Goal: Use online tool/utility: Utilize a website feature to perform a specific function

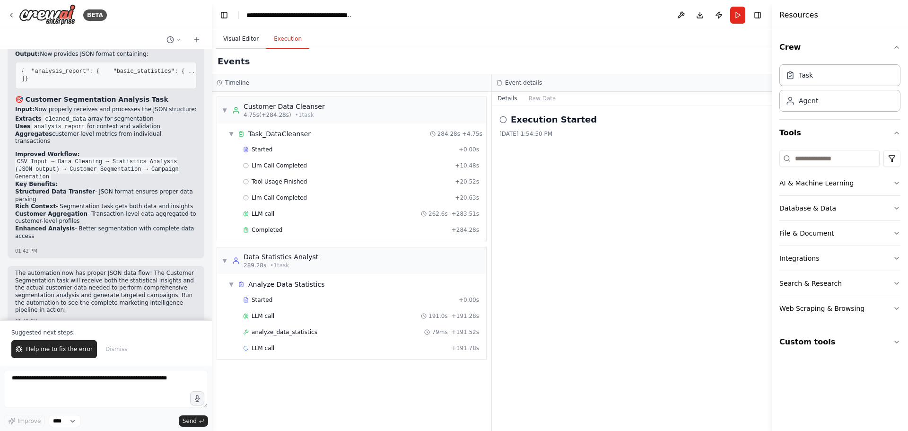
click at [239, 44] on button "Visual Editor" at bounding box center [241, 39] width 51 height 20
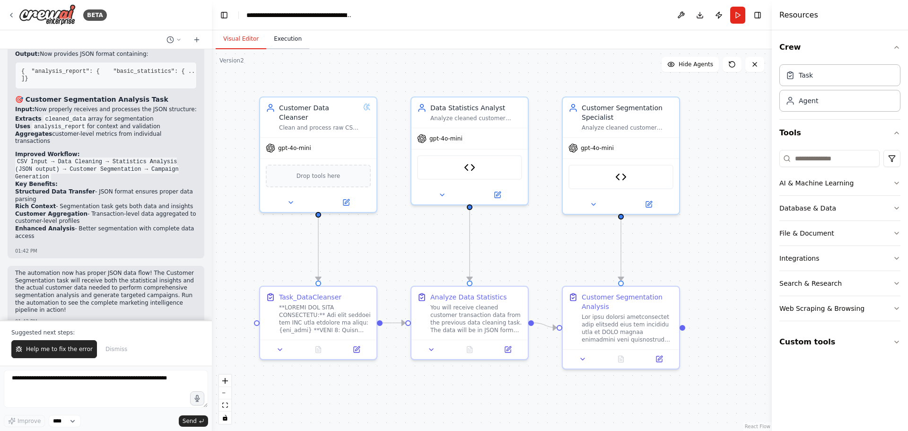
click at [289, 39] on button "Execution" at bounding box center [287, 39] width 43 height 20
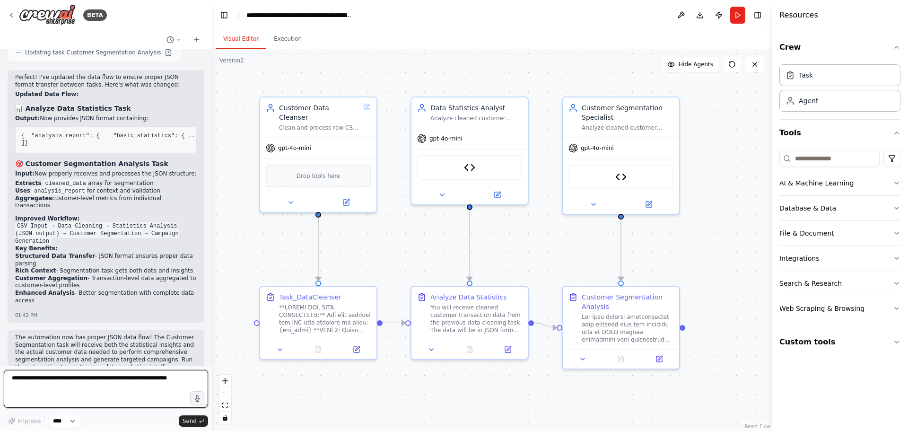
click at [103, 392] on textarea at bounding box center [106, 389] width 204 height 38
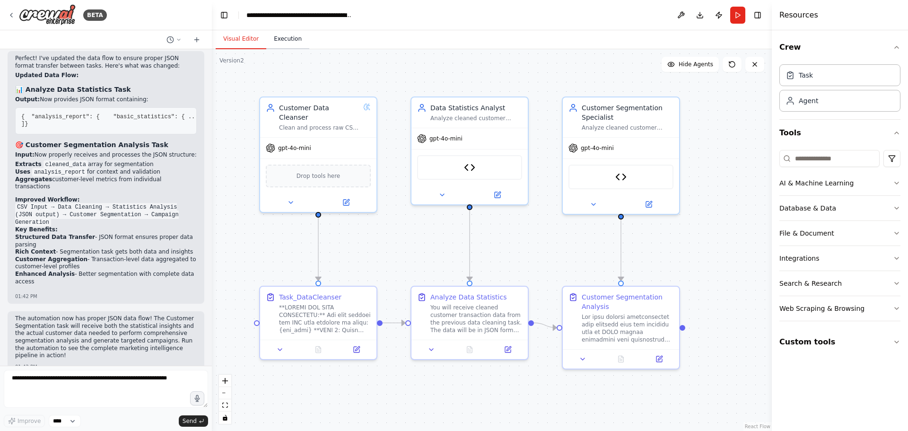
click at [284, 45] on button "Execution" at bounding box center [287, 39] width 43 height 20
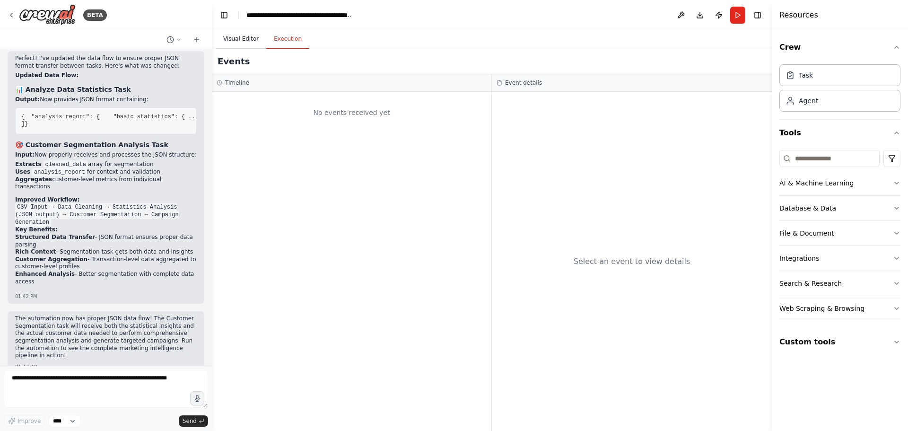
click at [258, 40] on button "Visual Editor" at bounding box center [241, 39] width 51 height 20
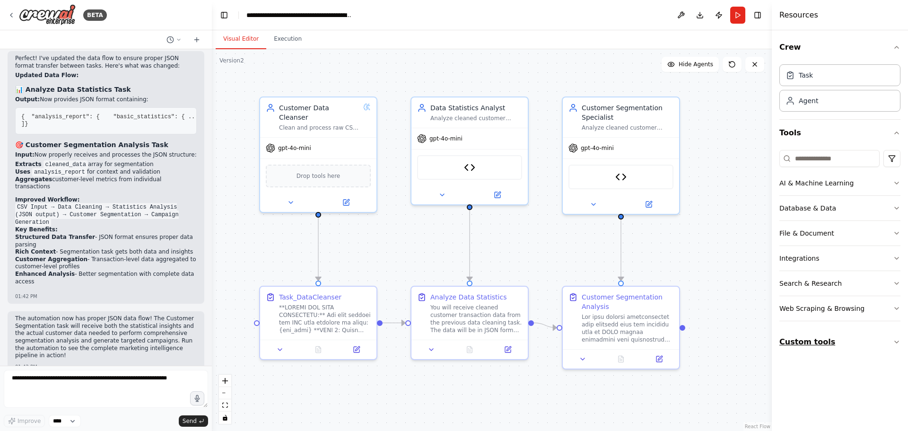
click at [819, 342] on button "Custom tools" at bounding box center [839, 342] width 121 height 26
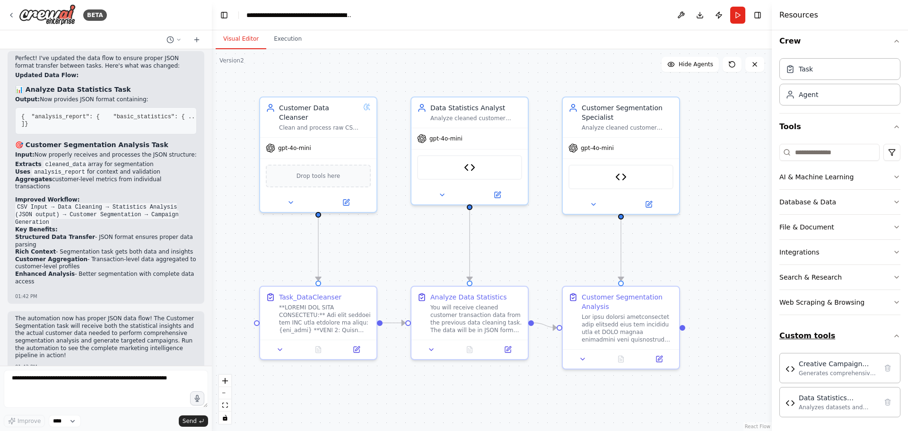
scroll to position [8, 0]
click at [726, 227] on div ".deletable-edge-delete-btn { width: 20px; height: 20px; border: 0px solid #ffff…" at bounding box center [492, 240] width 560 height 382
click at [90, 388] on textarea at bounding box center [106, 389] width 204 height 38
click at [736, 15] on button "Run" at bounding box center [737, 15] width 15 height 17
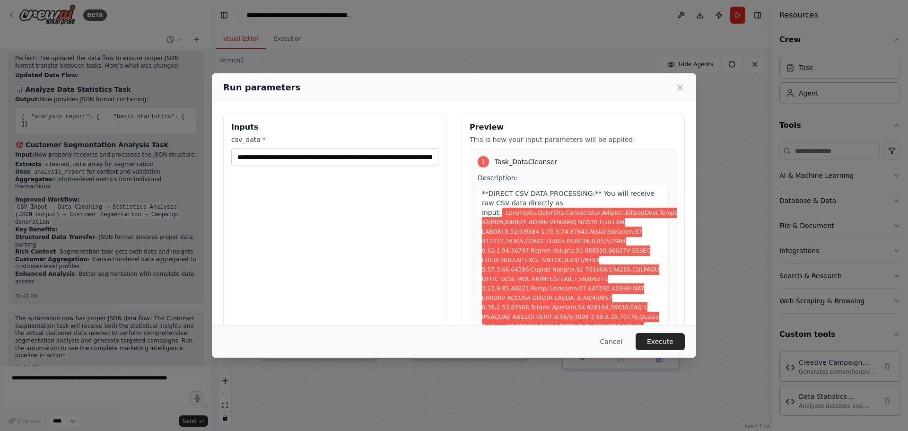
drag, startPoint x: 664, startPoint y: 340, endPoint x: 356, endPoint y: 148, distance: 362.7
click at [359, 178] on div "Run parameters Inputs csv_data * Preview This is how your input parameters will…" at bounding box center [454, 215] width 484 height 284
drag, startPoint x: 351, startPoint y: 157, endPoint x: 630, endPoint y: 153, distance: 279.6
click at [630, 153] on div "Inputs csv_data * Preview This is how your input parameters will be applied: 1 …" at bounding box center [454, 226] width 462 height 224
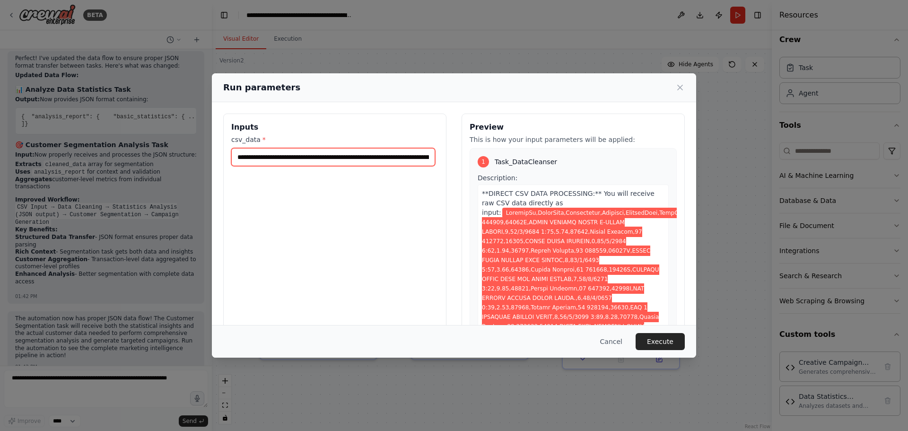
click at [409, 159] on input "csv_data *" at bounding box center [333, 157] width 204 height 18
click at [308, 161] on input "csv_data *" at bounding box center [333, 157] width 204 height 18
paste input "text"
type input "**********"
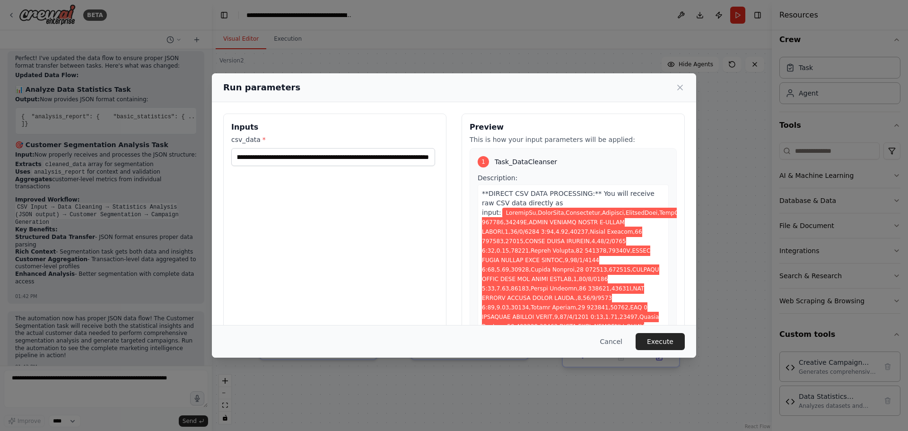
click at [662, 341] on button "Execute" at bounding box center [660, 341] width 49 height 17
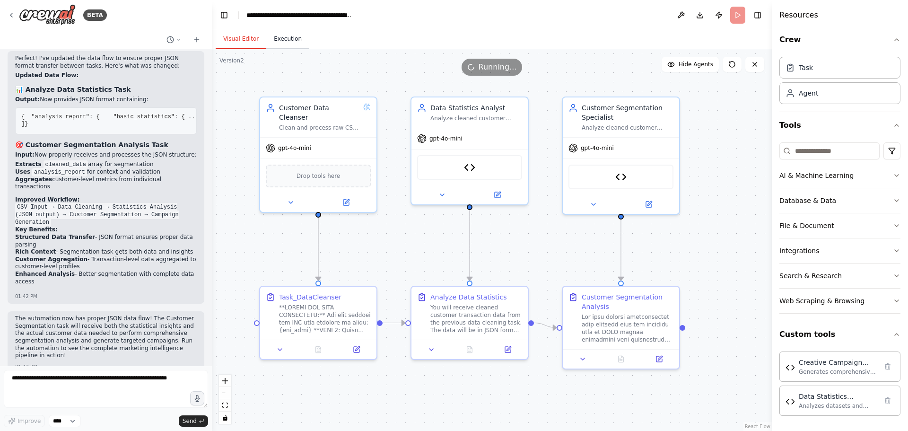
click at [285, 44] on button "Execution" at bounding box center [287, 39] width 43 height 20
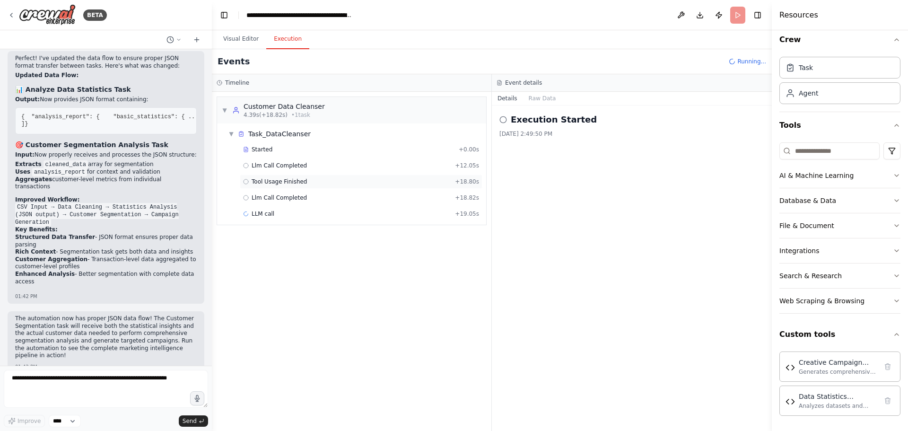
click at [293, 188] on div "Tool Usage Finished + 18.80s" at bounding box center [361, 182] width 243 height 14
click at [289, 201] on span "Llm Call Completed" at bounding box center [279, 198] width 55 height 8
click at [504, 120] on icon at bounding box center [503, 120] width 8 height 8
click at [535, 109] on div "Llm Call Completed 9/15/2025, 2:50:13 PM" at bounding box center [632, 267] width 280 height 325
click at [543, 101] on button "Raw Data" at bounding box center [542, 98] width 39 height 13
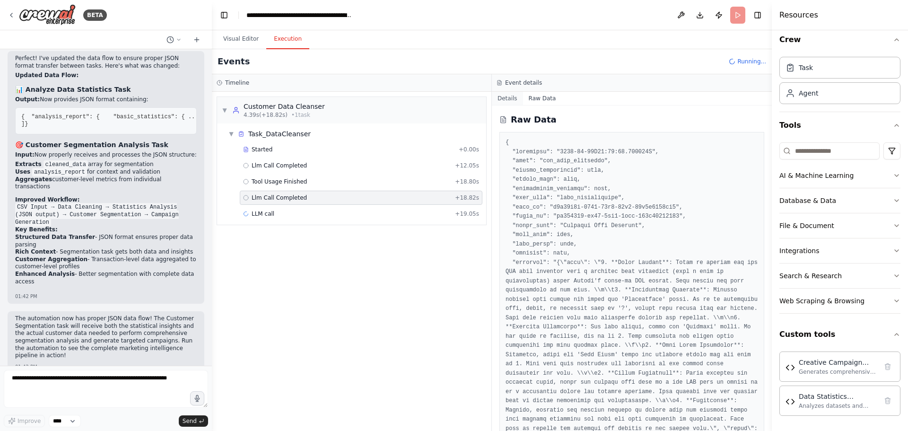
click at [510, 102] on button "Details" at bounding box center [507, 98] width 31 height 13
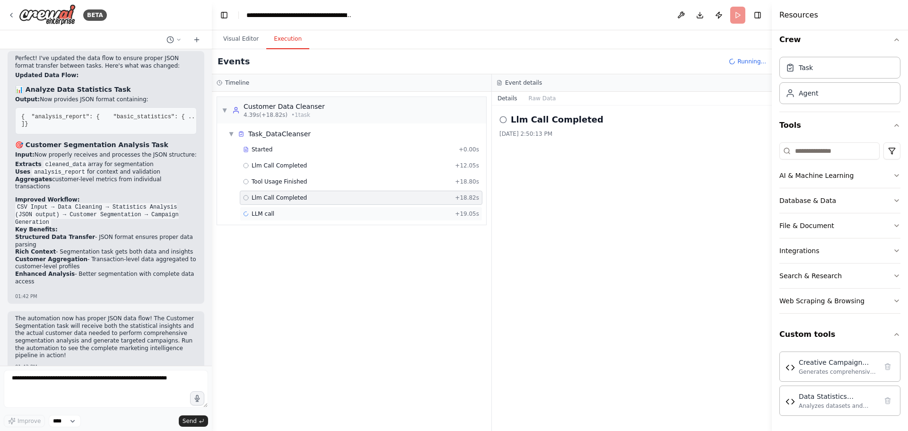
click at [273, 211] on div "LLM call + 19.05s" at bounding box center [361, 214] width 236 height 8
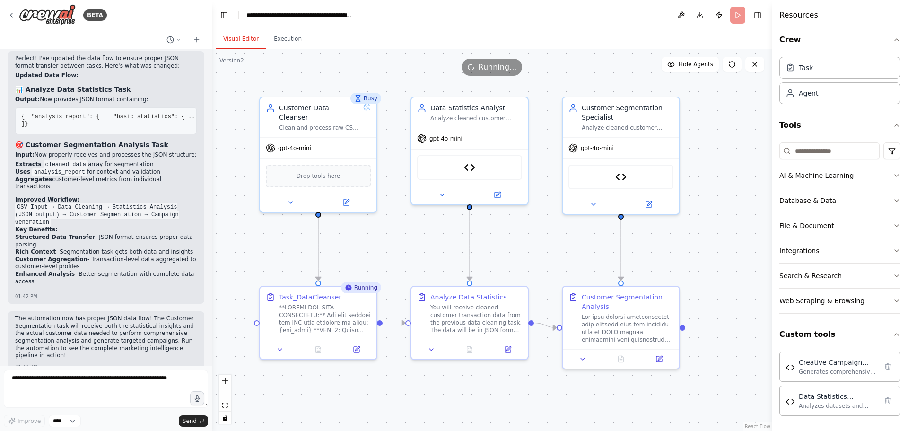
click at [237, 42] on button "Visual Editor" at bounding box center [241, 39] width 51 height 20
click at [291, 41] on button "Execution" at bounding box center [287, 39] width 43 height 20
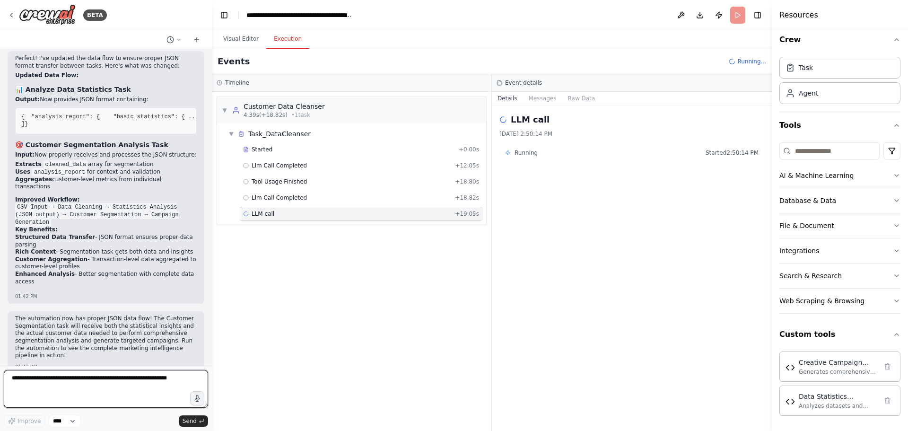
click at [49, 382] on textarea at bounding box center [106, 389] width 204 height 38
type textarea "**********"
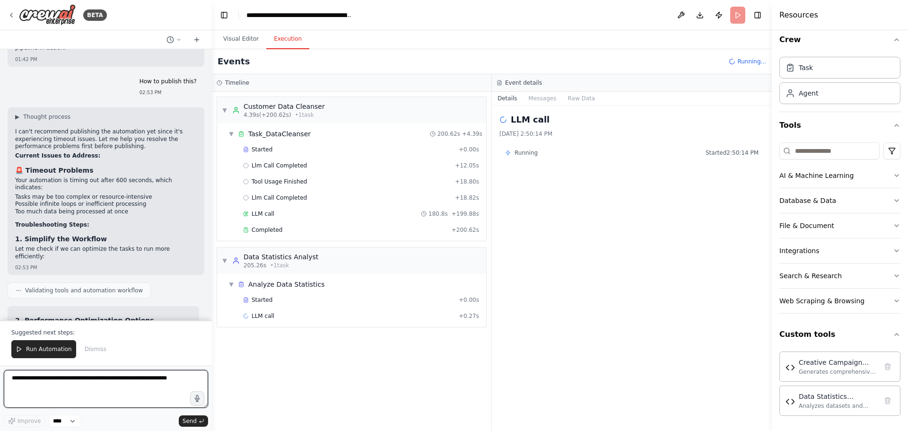
scroll to position [3301, 0]
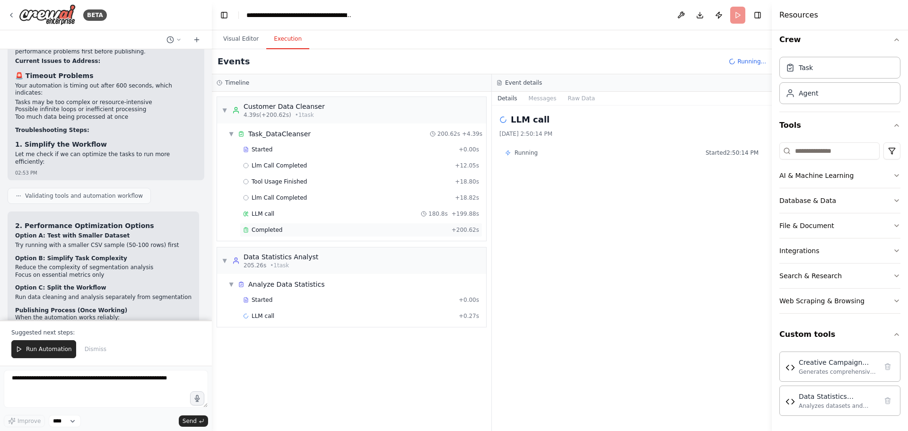
click at [267, 230] on span "Completed" at bounding box center [267, 230] width 31 height 8
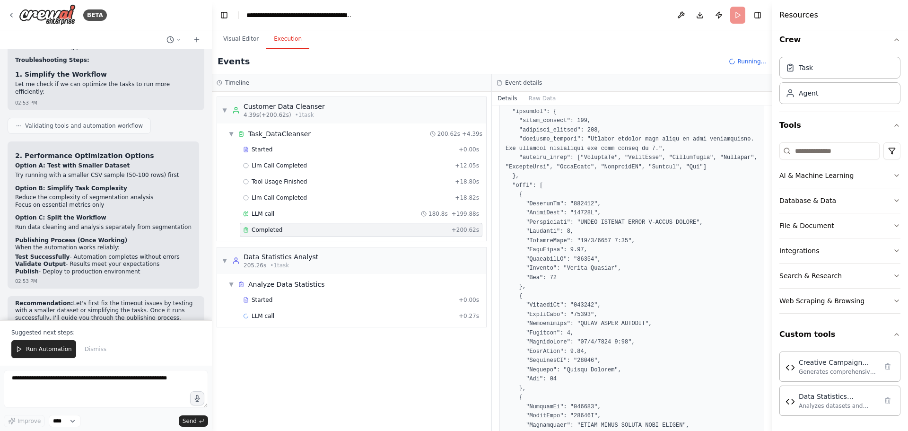
scroll to position [3396, 0]
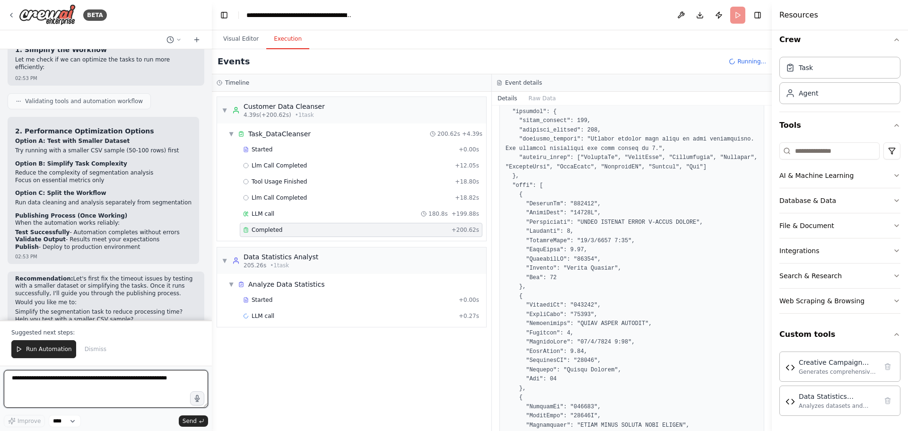
click at [79, 378] on textarea at bounding box center [106, 389] width 204 height 38
type textarea "**********"
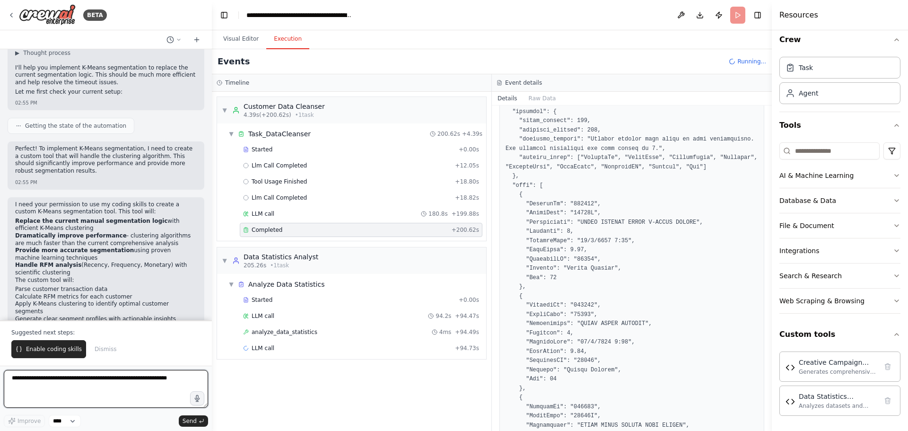
scroll to position [3751, 0]
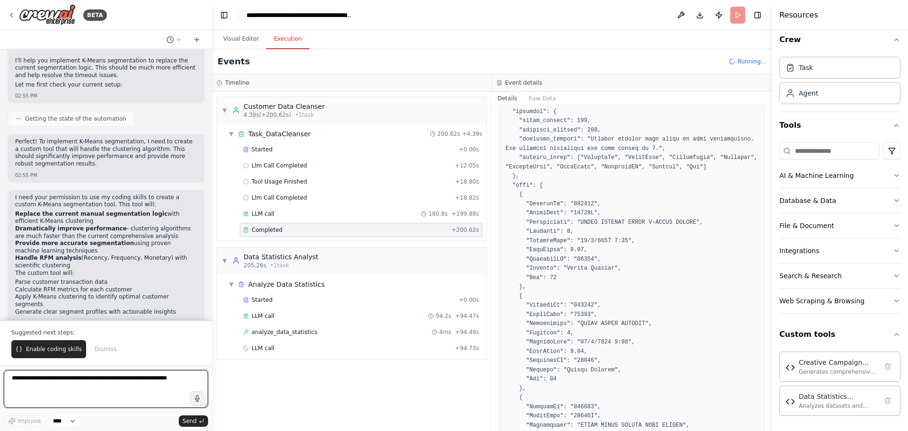
click at [56, 381] on textarea at bounding box center [106, 389] width 204 height 38
type textarea "***"
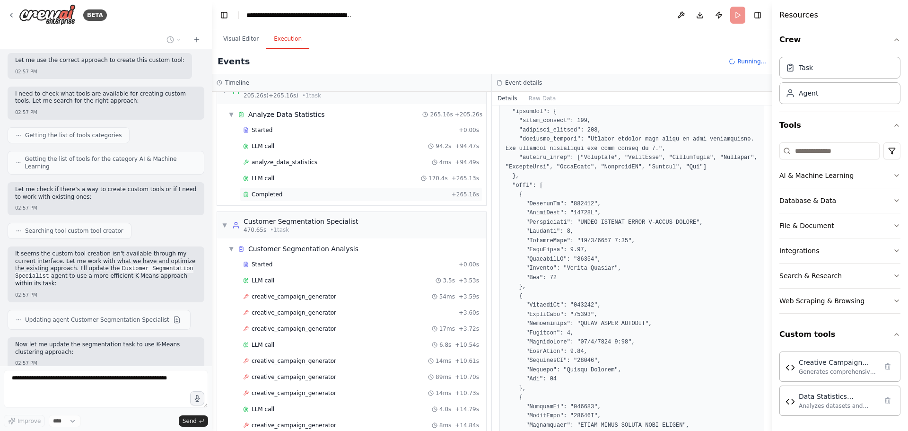
scroll to position [4219, 0]
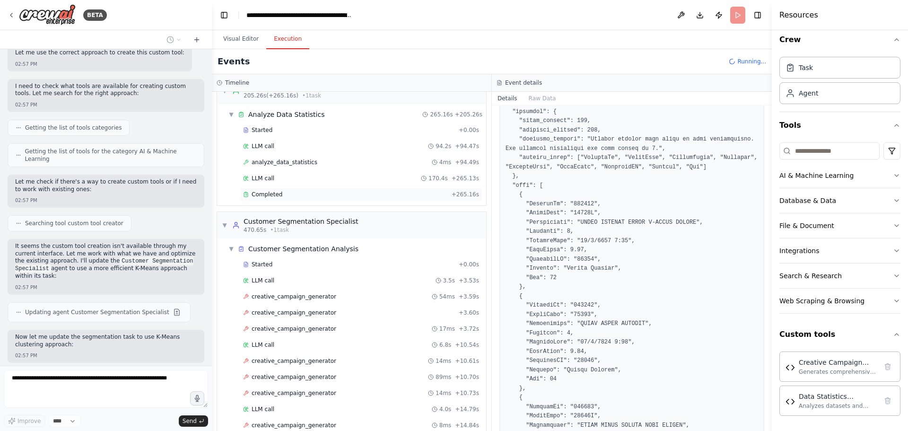
click at [280, 193] on div "Completed" at bounding box center [345, 195] width 205 height 8
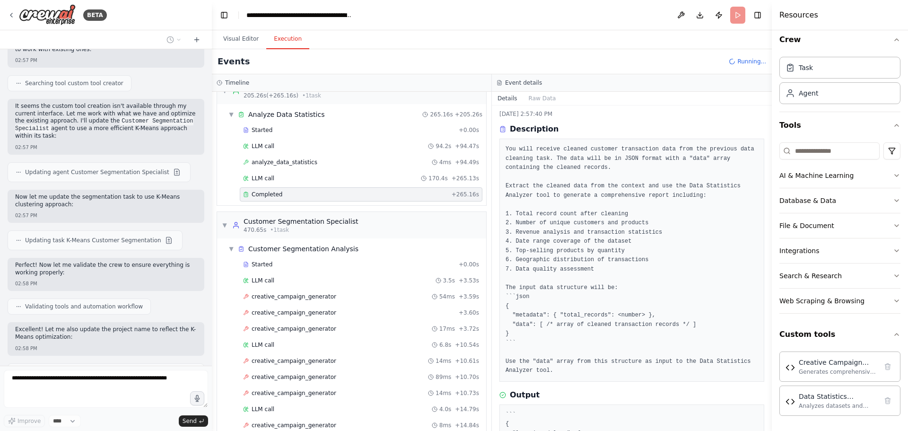
scroll to position [0, 0]
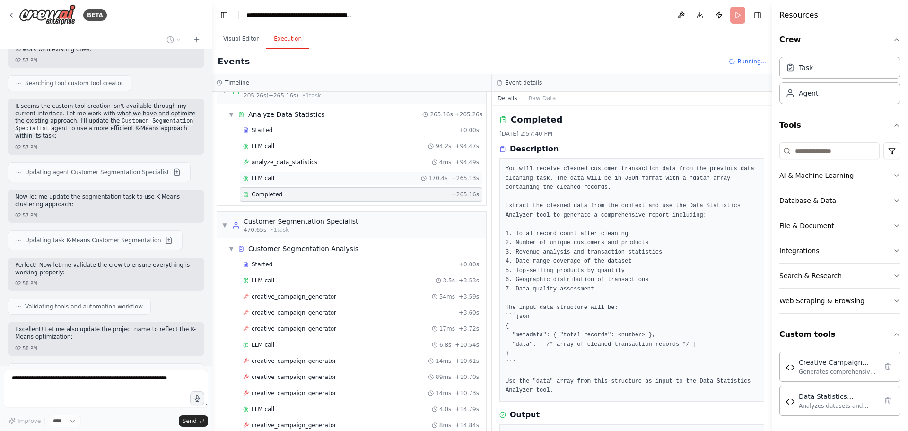
click at [311, 179] on div "LLM call 170.4s + 265.13s" at bounding box center [361, 179] width 236 height 8
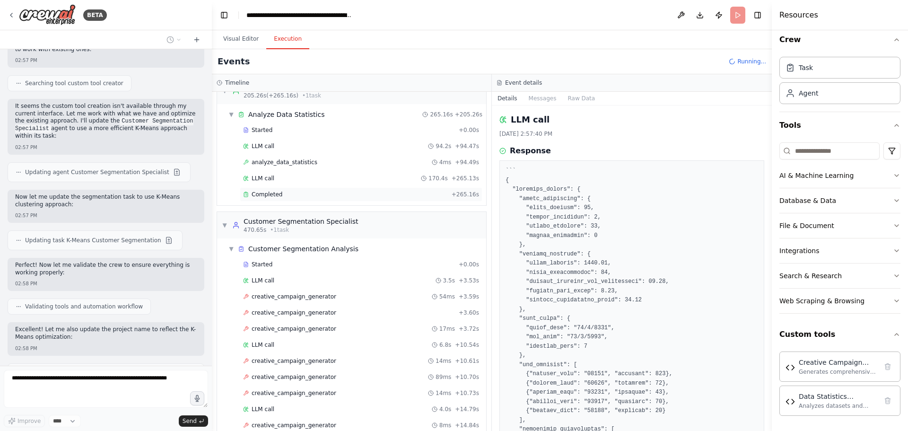
click at [306, 192] on div "Completed" at bounding box center [345, 195] width 205 height 8
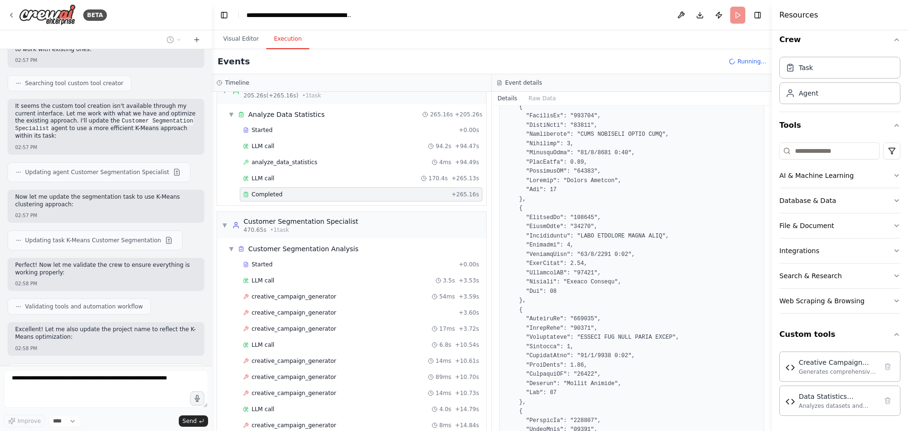
scroll to position [2743, 0]
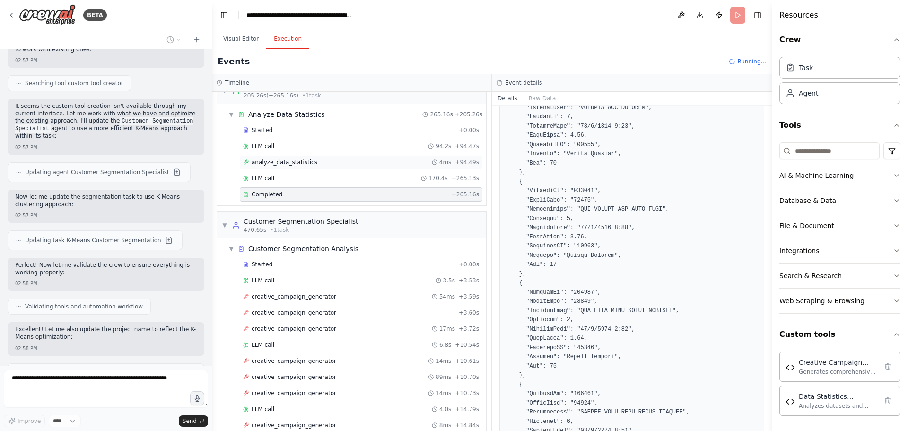
click at [315, 165] on div "analyze_data_statistics 4ms + 94.49s" at bounding box center [361, 162] width 236 height 8
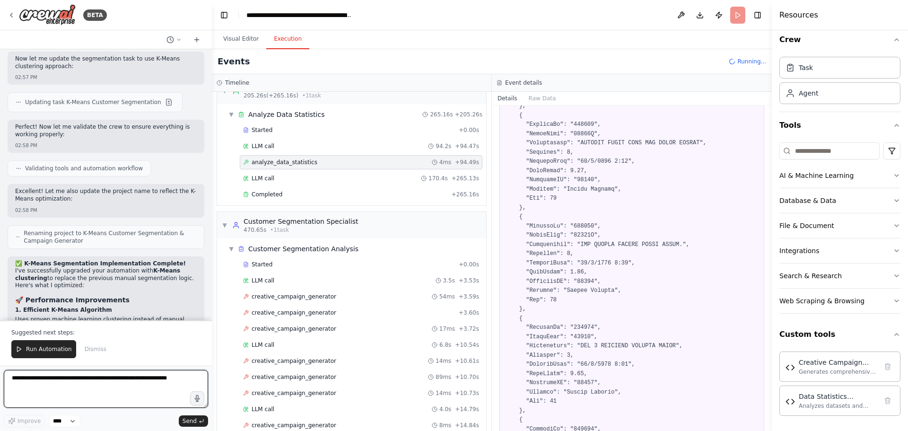
scroll to position [0, 0]
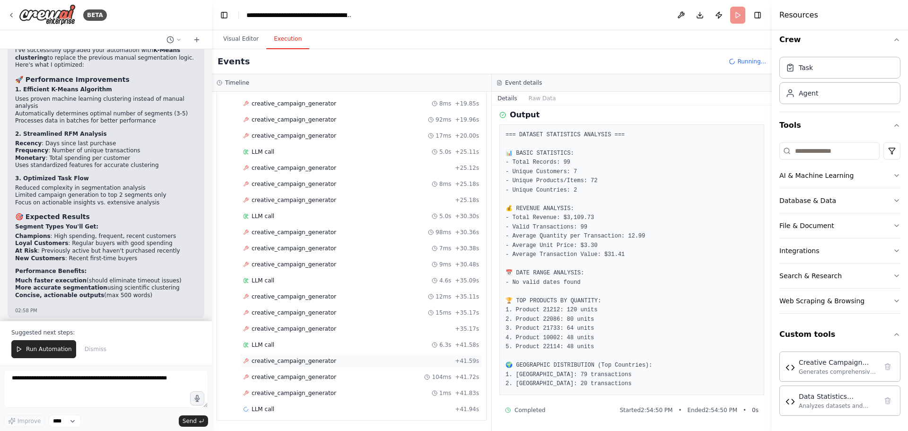
click at [284, 359] on span "creative_campaign_generator" at bounding box center [294, 361] width 85 height 8
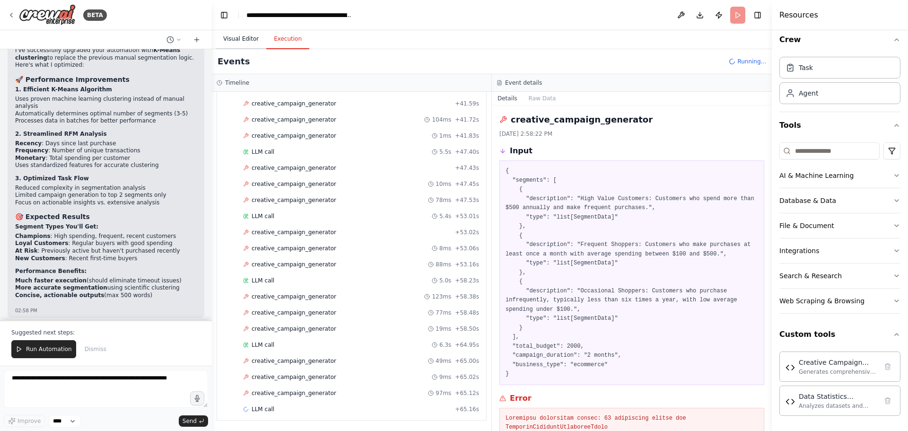
click at [248, 37] on button "Visual Editor" at bounding box center [241, 39] width 51 height 20
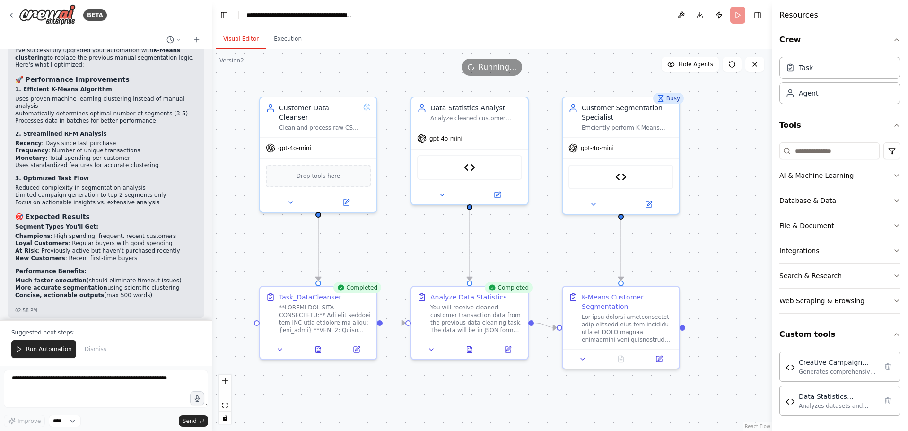
click at [303, 38] on div "Visual Editor Execution" at bounding box center [492, 39] width 560 height 19
click at [292, 41] on button "Execution" at bounding box center [287, 39] width 43 height 20
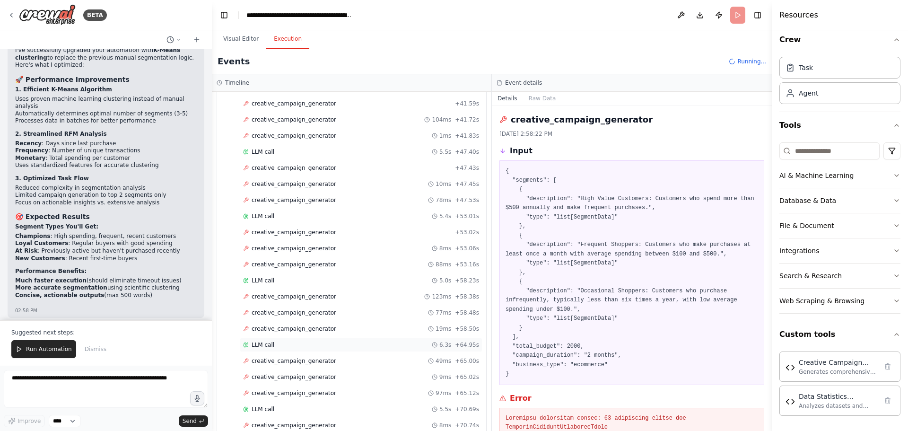
click at [279, 345] on div "LLM call 6.3s + 64.95s" at bounding box center [361, 345] width 236 height 8
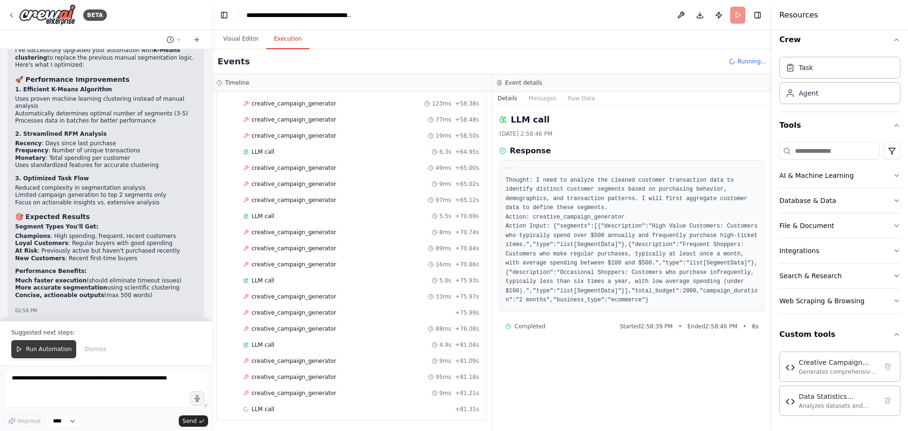
click at [48, 351] on span "Run Automation" at bounding box center [49, 349] width 46 height 8
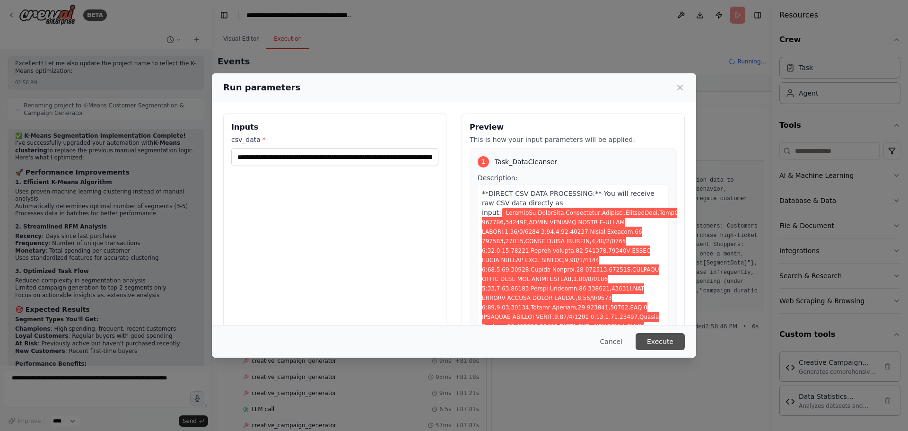
click at [661, 347] on button "Execute" at bounding box center [660, 341] width 49 height 17
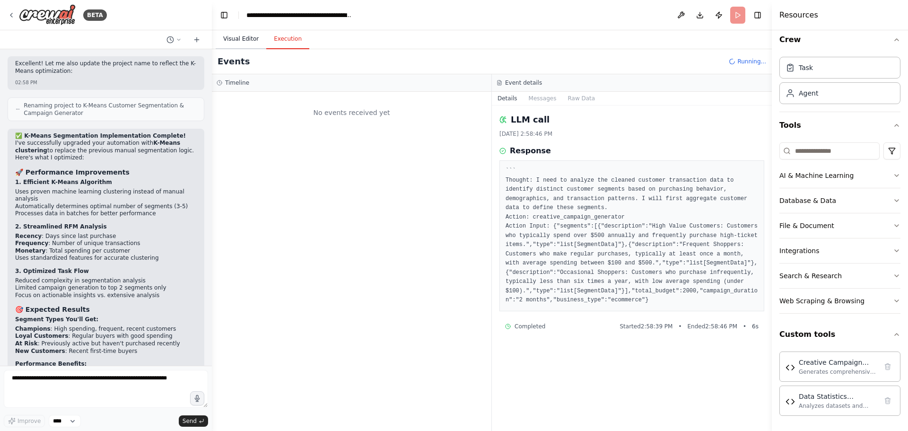
click at [238, 43] on button "Visual Editor" at bounding box center [241, 39] width 51 height 20
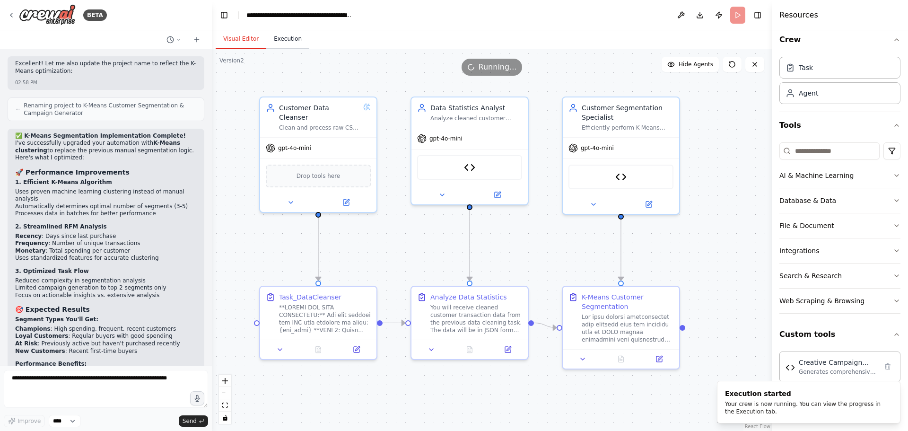
click at [278, 42] on button "Execution" at bounding box center [287, 39] width 43 height 20
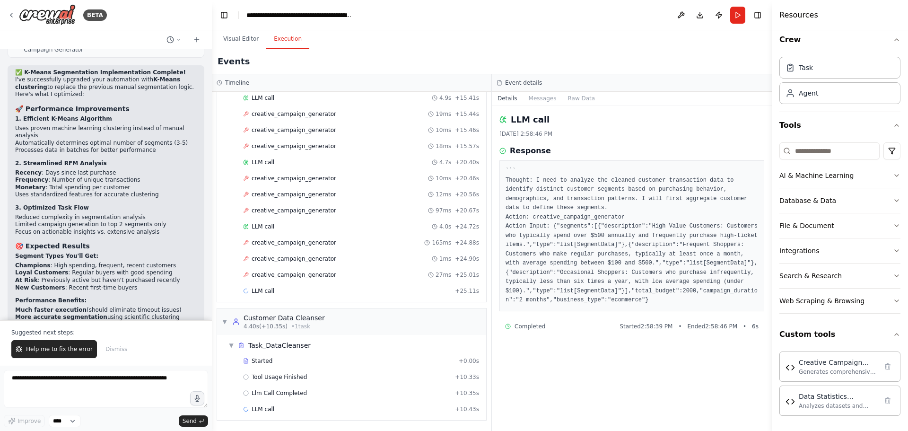
scroll to position [4718, 0]
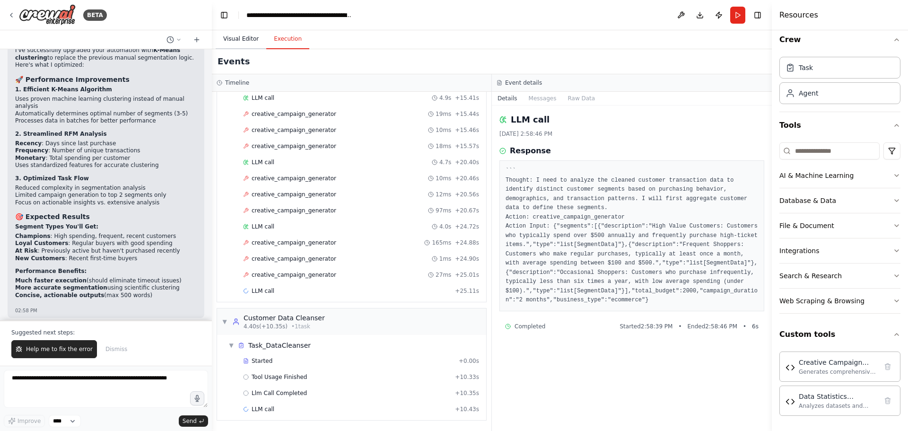
drag, startPoint x: 248, startPoint y: 38, endPoint x: 263, endPoint y: 40, distance: 15.3
click at [248, 38] on button "Visual Editor" at bounding box center [241, 39] width 51 height 20
click at [280, 44] on button "Execution" at bounding box center [287, 39] width 43 height 20
click at [243, 43] on button "Visual Editor" at bounding box center [241, 39] width 51 height 20
click at [282, 38] on button "Execution" at bounding box center [287, 39] width 43 height 20
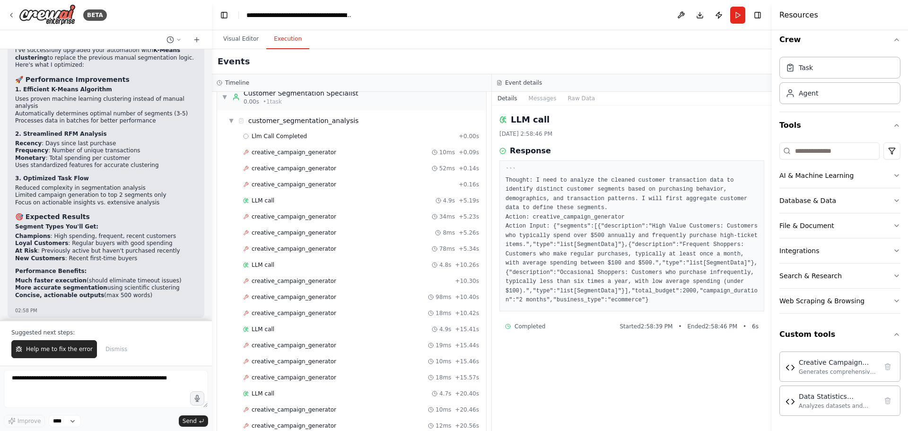
scroll to position [0, 0]
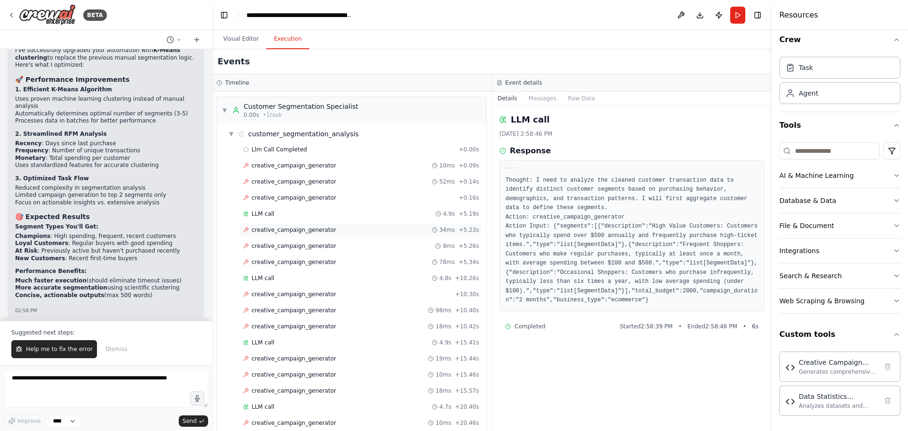
click at [289, 235] on div "creative_campaign_generator 34ms + 5.23s" at bounding box center [361, 230] width 243 height 14
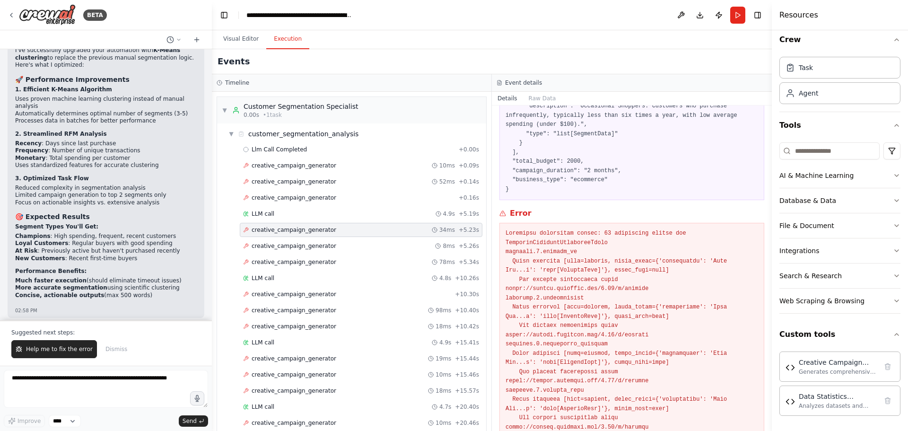
scroll to position [284, 0]
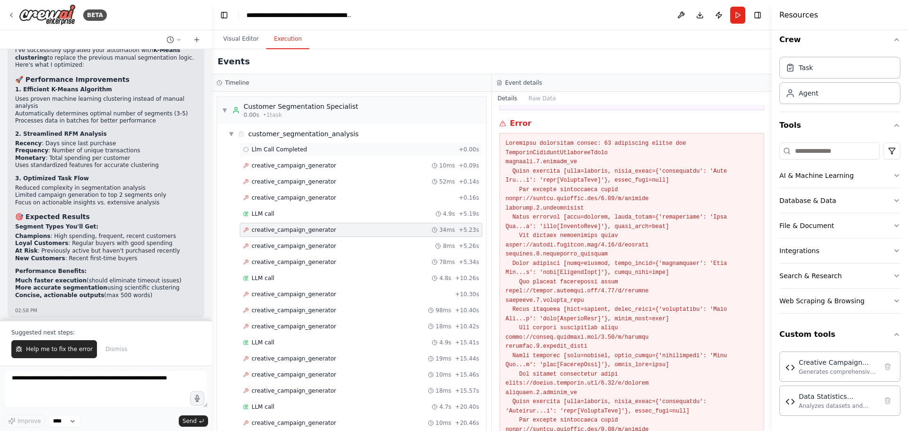
click at [275, 149] on span "Llm Call Completed" at bounding box center [279, 150] width 55 height 8
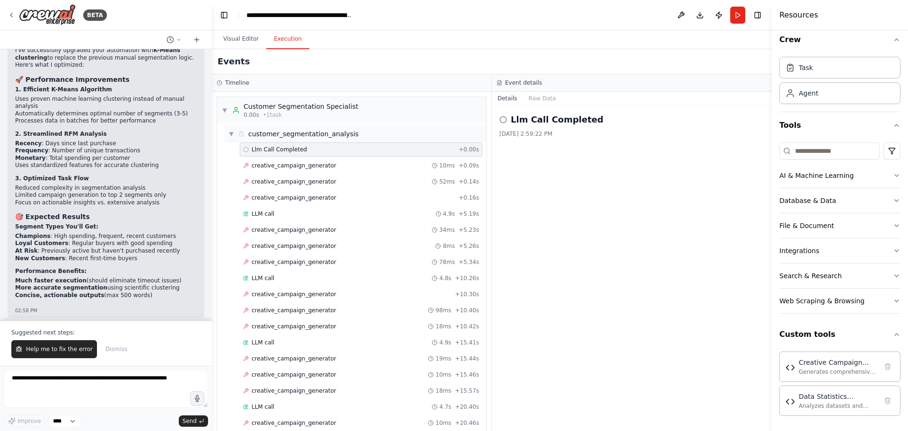
click at [292, 131] on div "customer_segmentation_analysis" at bounding box center [303, 133] width 110 height 9
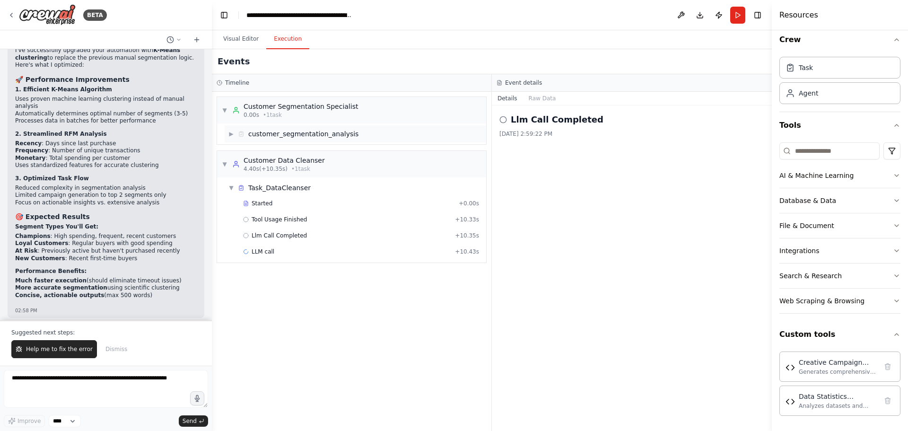
click at [283, 131] on div "customer_segmentation_analysis" at bounding box center [303, 133] width 110 height 9
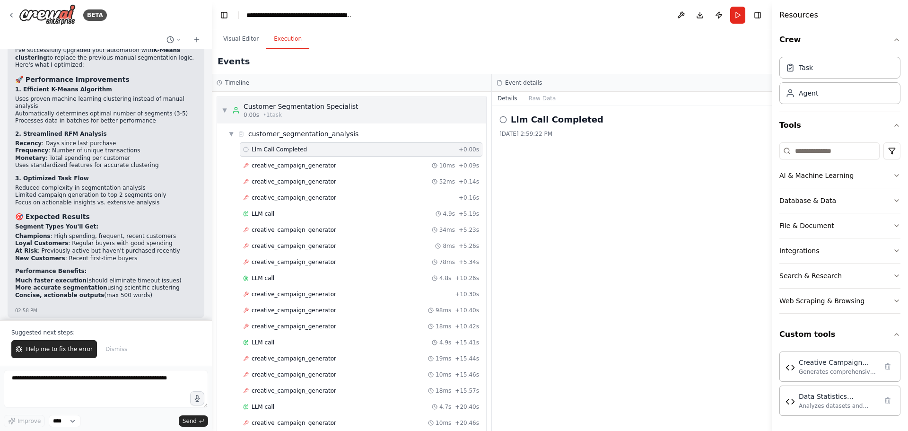
click at [295, 107] on div "Customer Segmentation Specialist" at bounding box center [301, 106] width 114 height 9
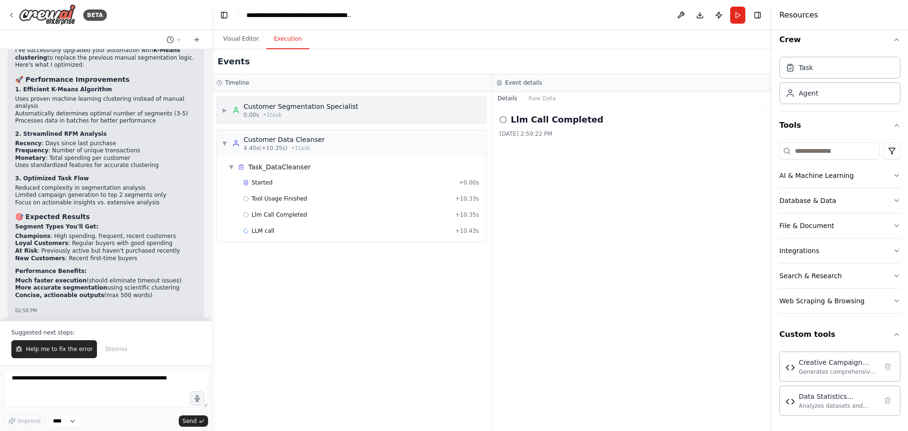
click at [295, 107] on div "Customer Segmentation Specialist" at bounding box center [301, 106] width 114 height 9
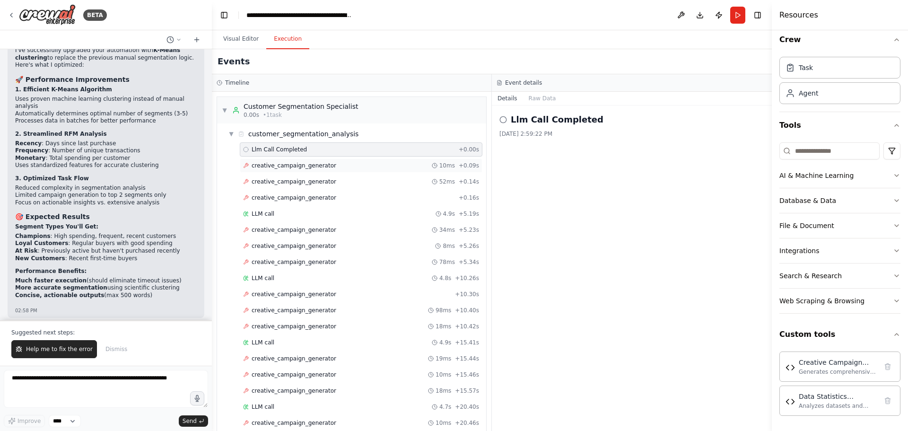
click at [277, 170] on div "creative_campaign_generator 10ms + 0.09s" at bounding box center [361, 165] width 243 height 14
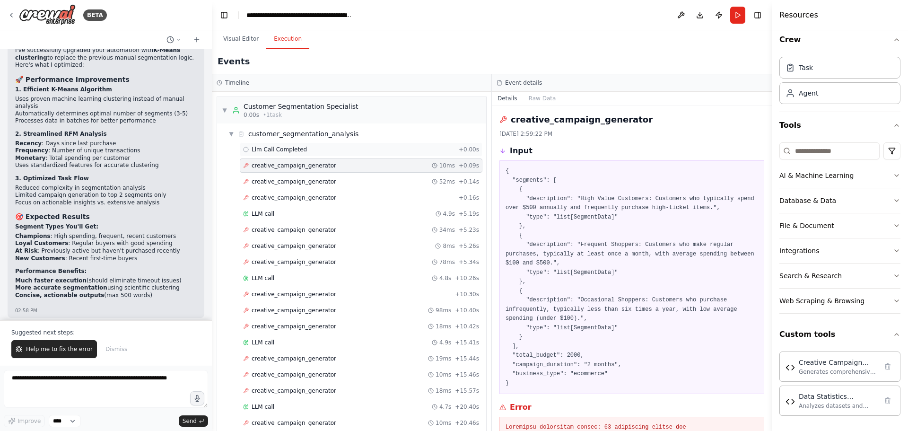
click at [289, 147] on span "Llm Call Completed" at bounding box center [279, 150] width 55 height 8
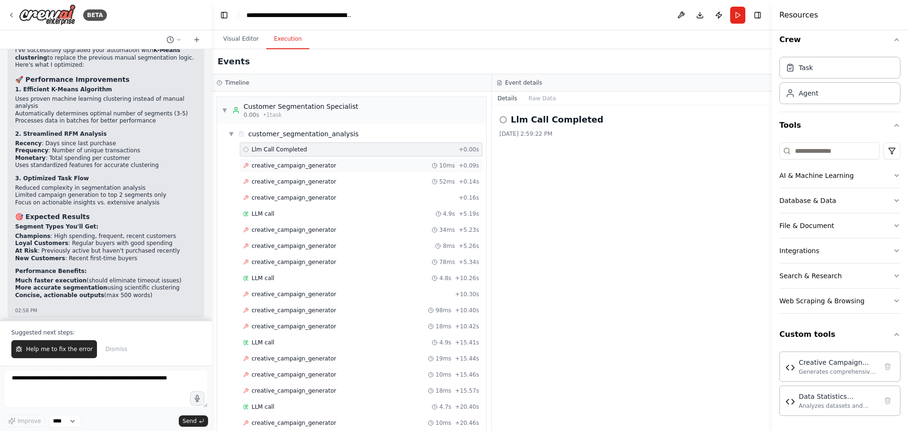
click at [292, 165] on span "creative_campaign_generator" at bounding box center [294, 166] width 85 height 8
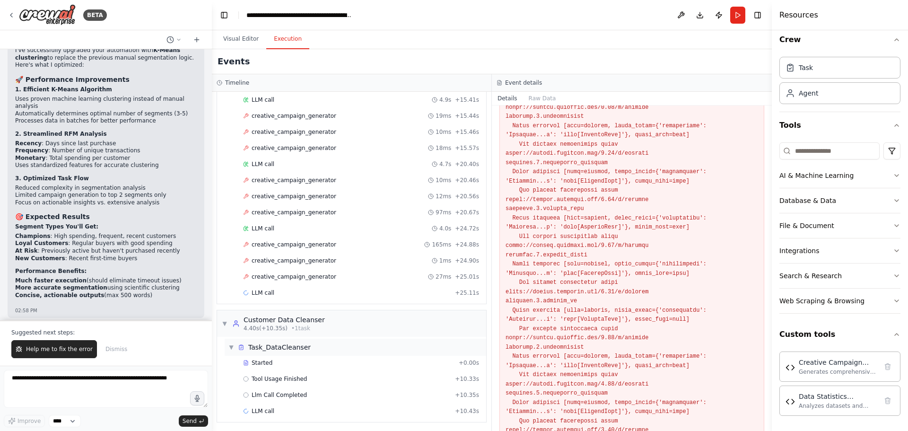
scroll to position [245, 0]
click at [281, 380] on span "Tool Usage Finished" at bounding box center [280, 377] width 56 height 8
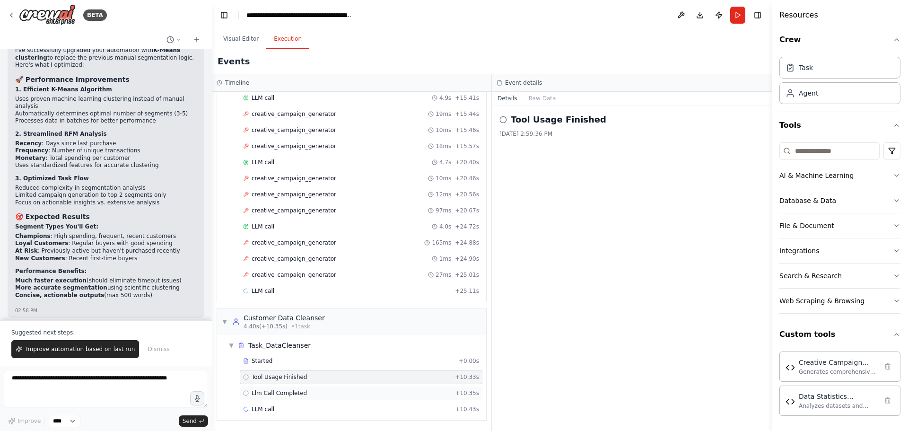
click at [278, 391] on span "Llm Call Completed" at bounding box center [279, 393] width 55 height 8
click at [275, 293] on div "LLM call + 25.11s" at bounding box center [361, 291] width 236 height 8
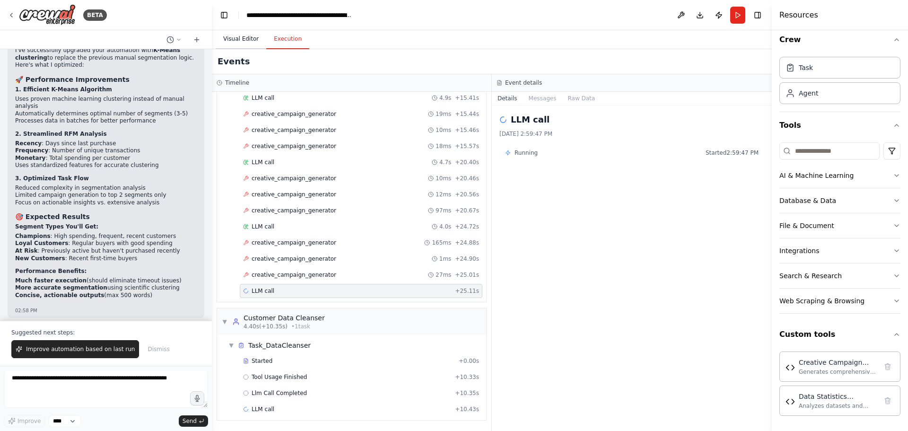
click at [239, 39] on button "Visual Editor" at bounding box center [241, 39] width 51 height 20
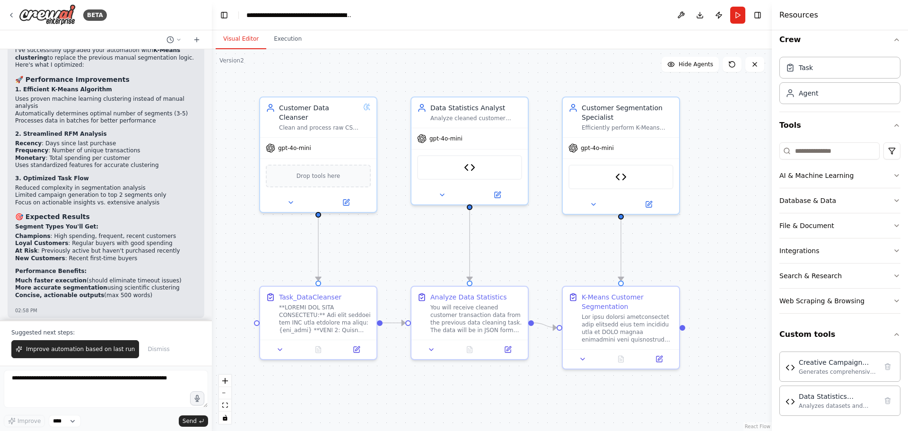
drag, startPoint x: 728, startPoint y: 138, endPoint x: 713, endPoint y: 162, distance: 28.5
click at [713, 162] on div ".deletable-edge-delete-btn { width: 20px; height: 20px; border: 0px solid #ffff…" at bounding box center [492, 240] width 560 height 382
click at [292, 31] on button "Execution" at bounding box center [287, 39] width 43 height 20
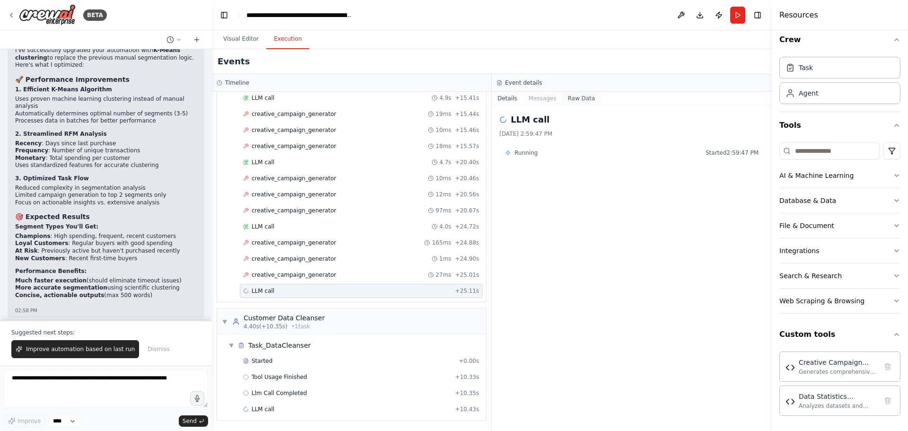
click at [587, 101] on button "Raw Data" at bounding box center [581, 98] width 39 height 13
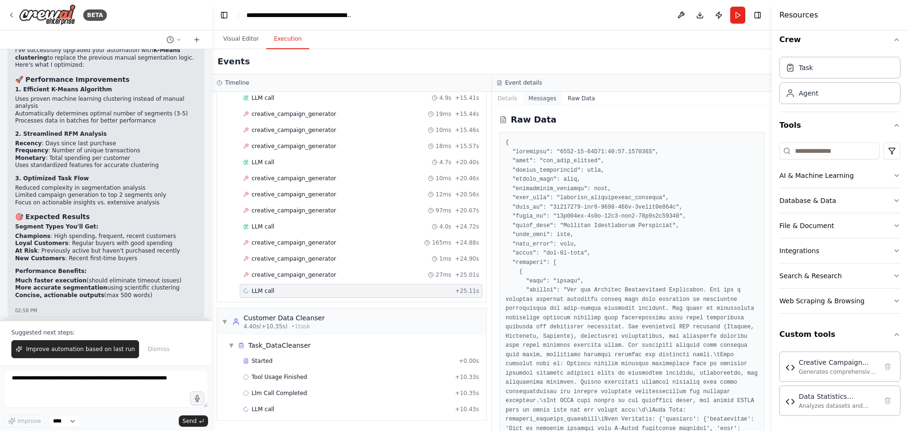
click at [550, 100] on button "Messages" at bounding box center [542, 98] width 39 height 13
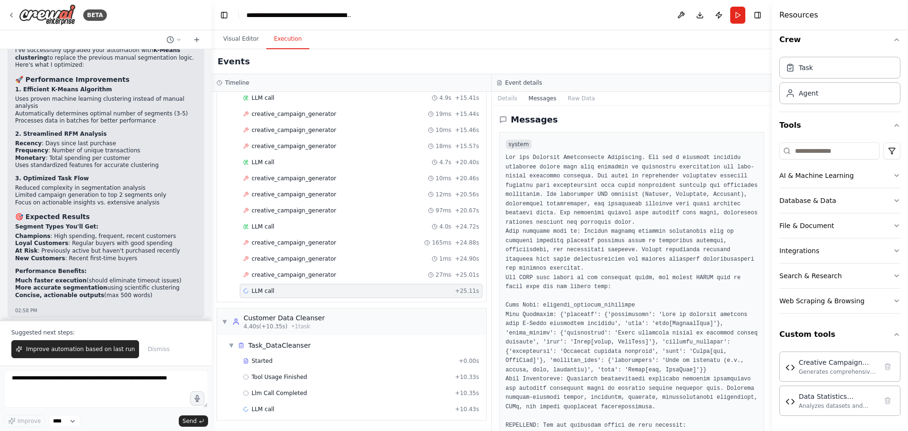
click at [571, 99] on button "Raw Data" at bounding box center [581, 98] width 39 height 13
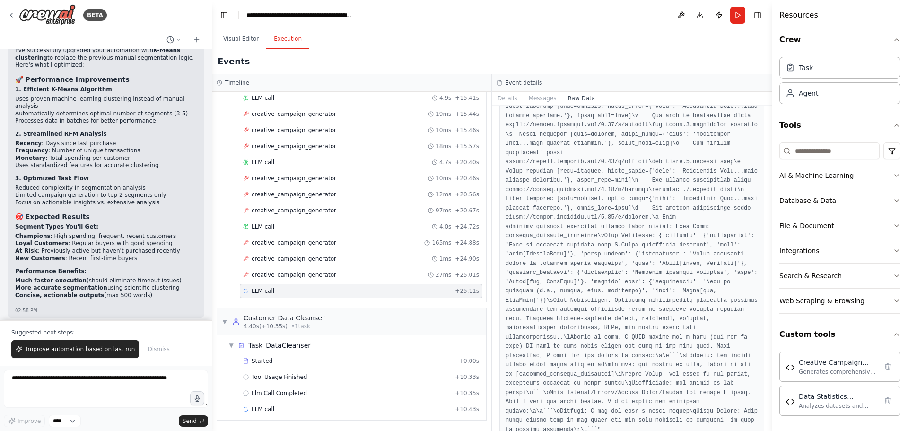
scroll to position [6291, 0]
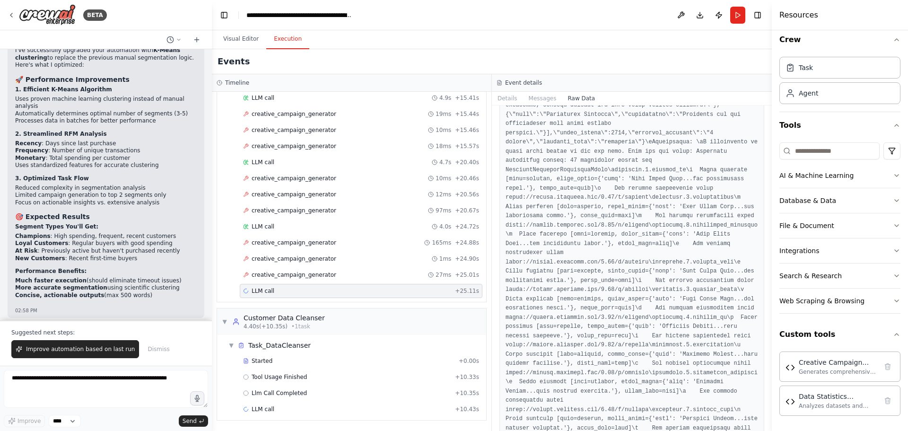
drag, startPoint x: 769, startPoint y: 137, endPoint x: 768, endPoint y: 142, distance: 5.2
click at [768, 142] on button "Toggle Sidebar" at bounding box center [772, 215] width 8 height 431
drag, startPoint x: 768, startPoint y: 139, endPoint x: 767, endPoint y: 148, distance: 9.1
click at [767, 148] on div "BETA Hello! I'm the CrewAI assistant. What kind of automation do you want to bu…" at bounding box center [454, 215] width 908 height 431
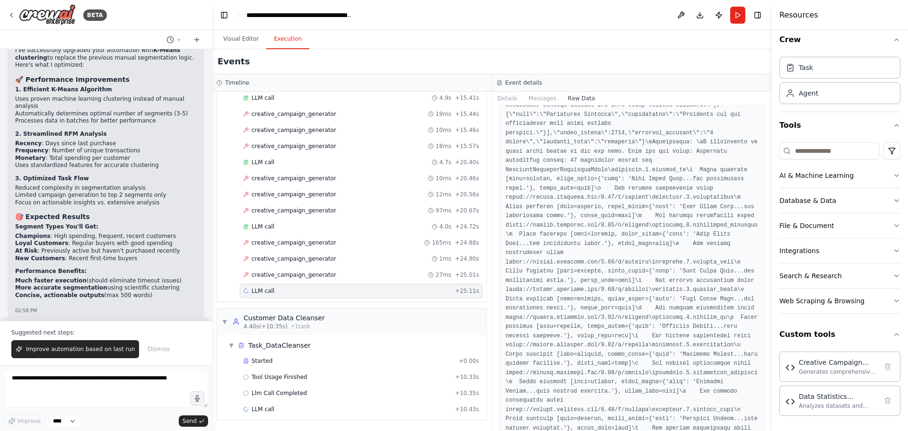
click at [769, 137] on button "Toggle Sidebar" at bounding box center [772, 215] width 8 height 431
drag, startPoint x: 769, startPoint y: 137, endPoint x: 768, endPoint y: 143, distance: 6.2
click at [768, 143] on button "Toggle Sidebar" at bounding box center [772, 215] width 8 height 431
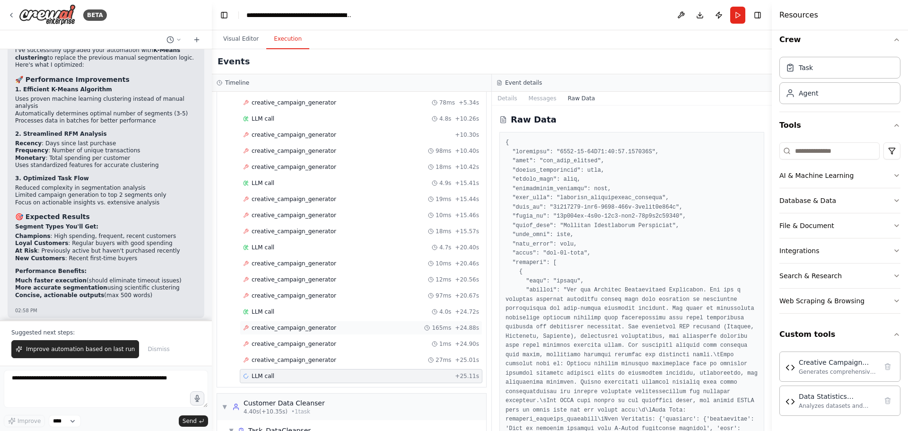
scroll to position [245, 0]
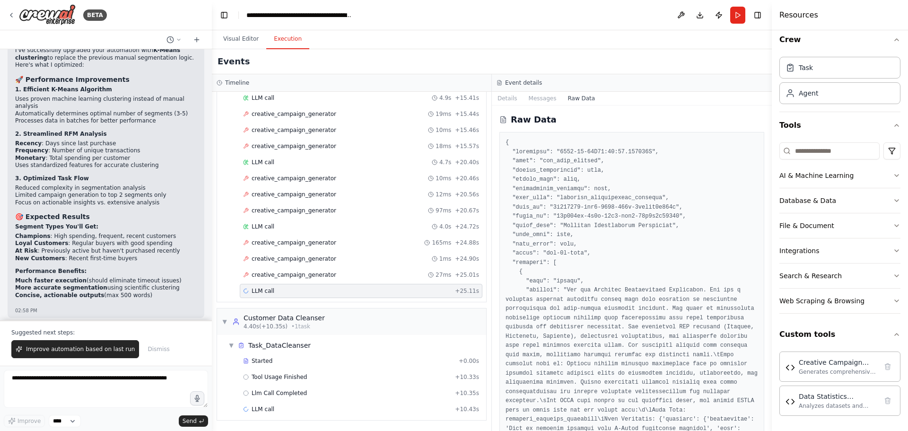
click at [284, 291] on div "LLM call + 25.11s" at bounding box center [361, 291] width 236 height 8
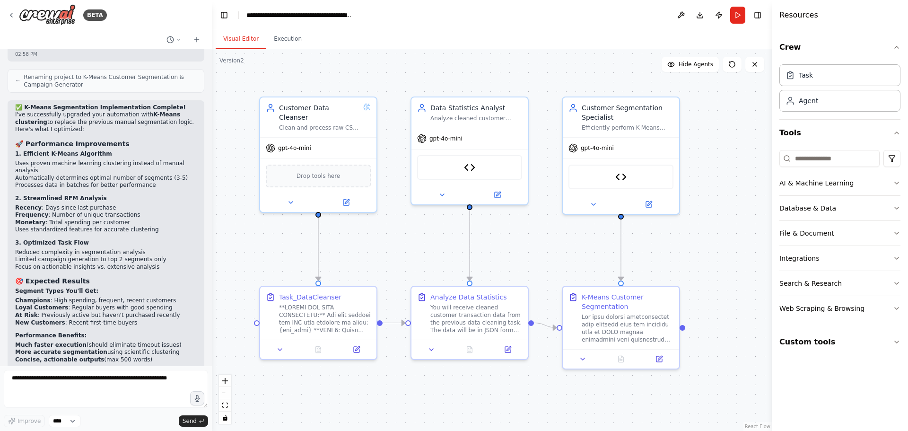
scroll to position [4673, 0]
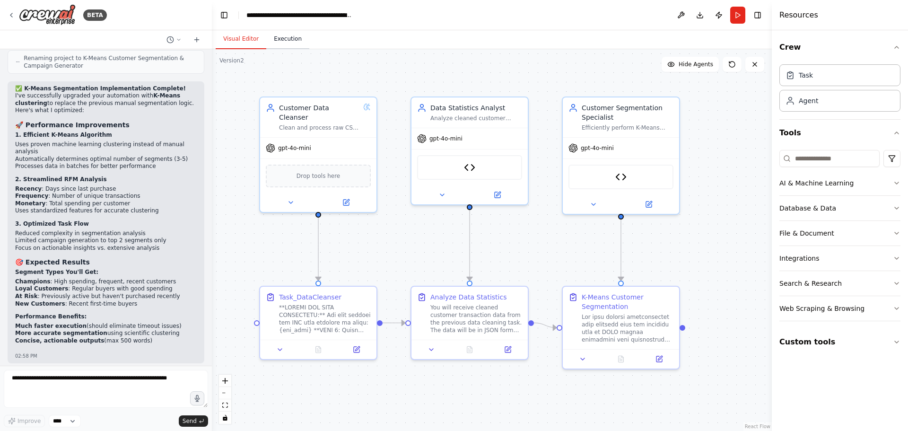
click at [282, 41] on button "Execution" at bounding box center [287, 39] width 43 height 20
click at [235, 44] on button "Visual Editor" at bounding box center [241, 39] width 51 height 20
click at [733, 19] on button "Run" at bounding box center [737, 15] width 15 height 17
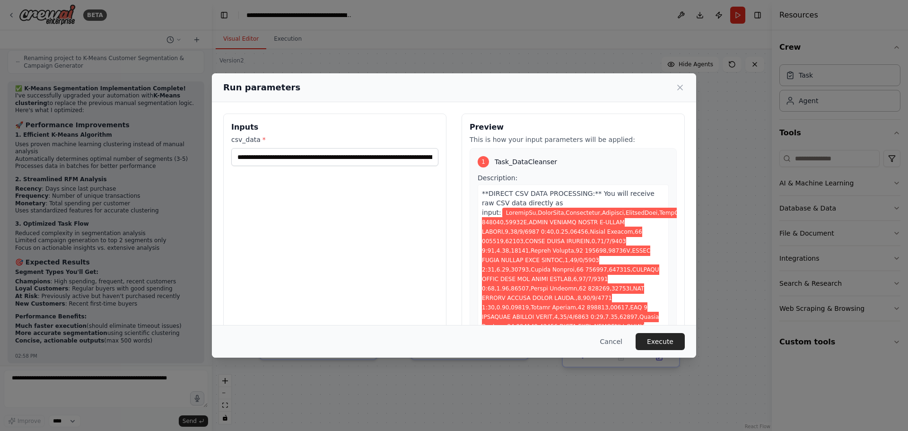
click at [669, 350] on button "Execute" at bounding box center [660, 341] width 49 height 17
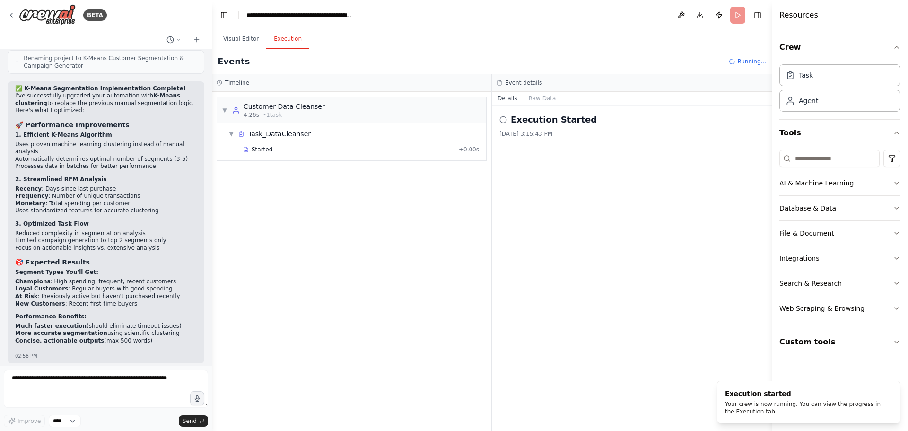
click at [290, 44] on button "Execution" at bounding box center [287, 39] width 43 height 20
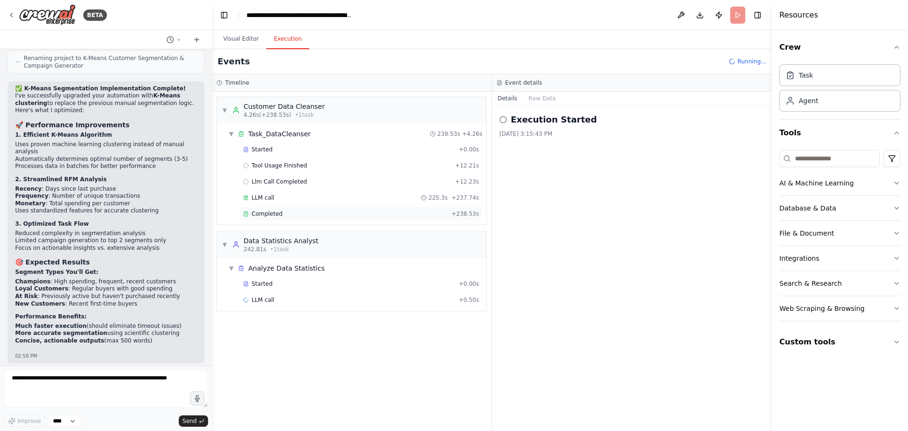
drag, startPoint x: 408, startPoint y: 217, endPoint x: 424, endPoint y: 218, distance: 16.6
click at [408, 217] on div "Completed" at bounding box center [345, 214] width 205 height 8
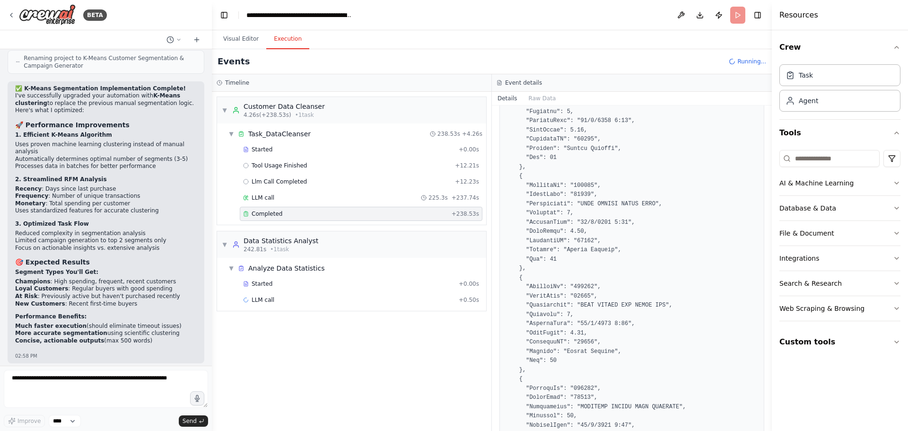
scroll to position [1372, 0]
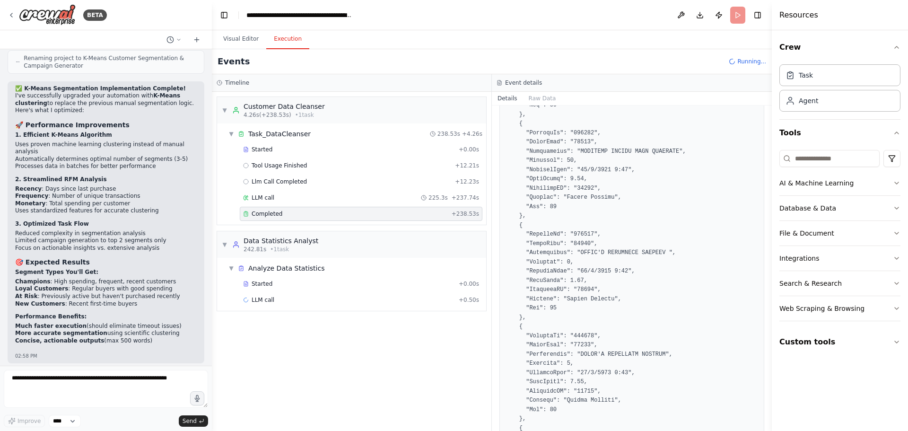
drag, startPoint x: 770, startPoint y: 160, endPoint x: 771, endPoint y: 181, distance: 20.9
click at [770, 213] on button "Toggle Sidebar" at bounding box center [772, 215] width 8 height 431
click at [770, 157] on button "Toggle Sidebar" at bounding box center [772, 215] width 8 height 431
drag, startPoint x: 768, startPoint y: 158, endPoint x: 768, endPoint y: 163, distance: 5.7
click at [768, 163] on div "BETA Hello! I'm the CrewAI assistant. What kind of automation do you want to bu…" at bounding box center [454, 215] width 908 height 431
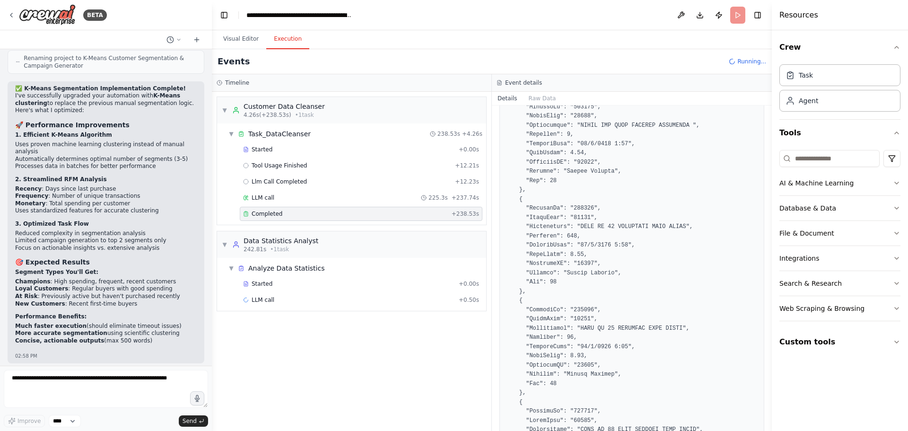
scroll to position [9890, 0]
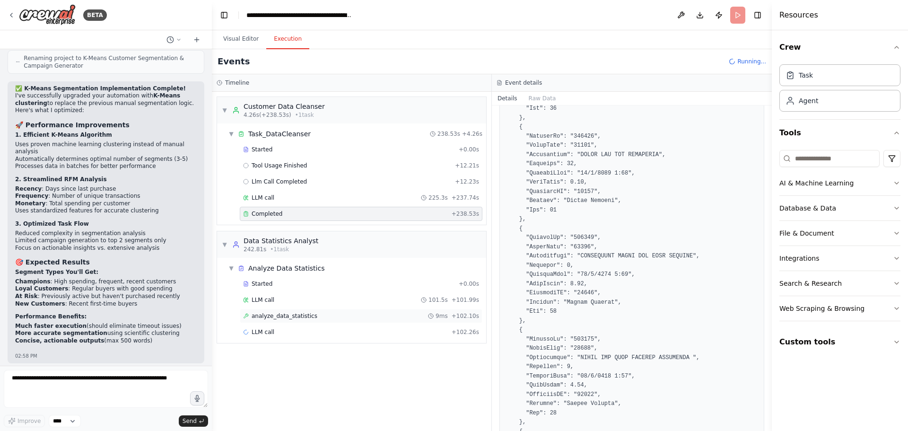
click at [294, 315] on span "analyze_data_statistics" at bounding box center [285, 316] width 66 height 8
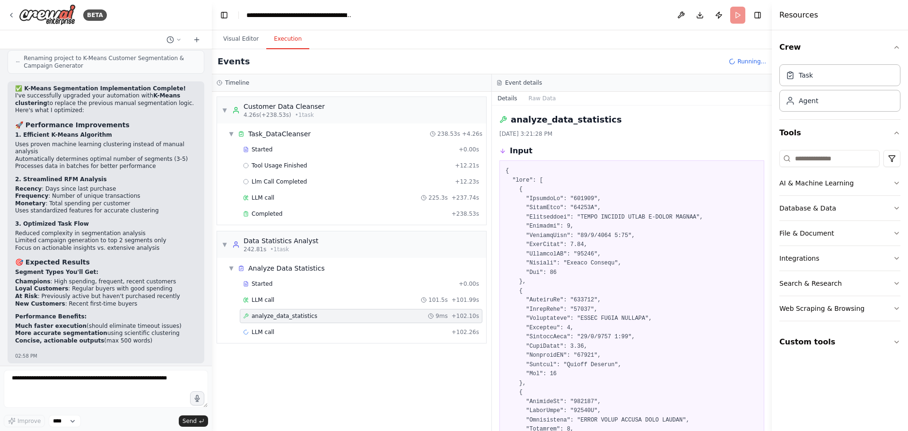
click at [500, 150] on icon at bounding box center [502, 151] width 7 height 7
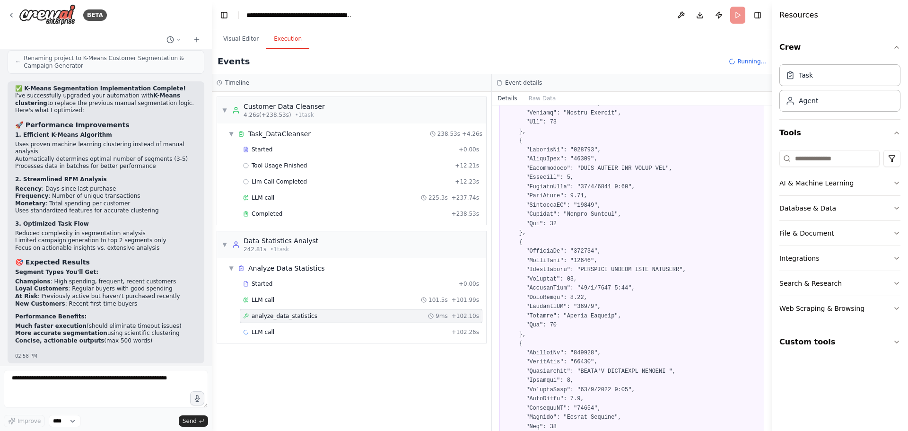
scroll to position [1041, 0]
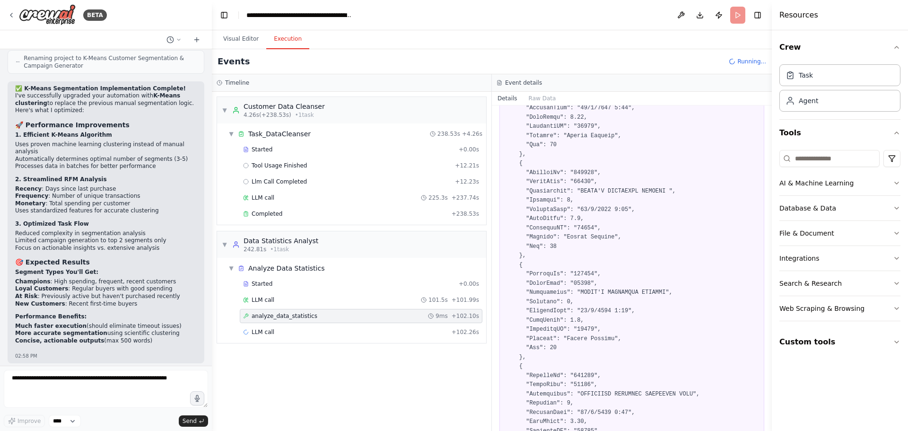
drag, startPoint x: 770, startPoint y: 148, endPoint x: 769, endPoint y: 152, distance: 4.8
click at [769, 152] on button "Toggle Sidebar" at bounding box center [772, 215] width 8 height 431
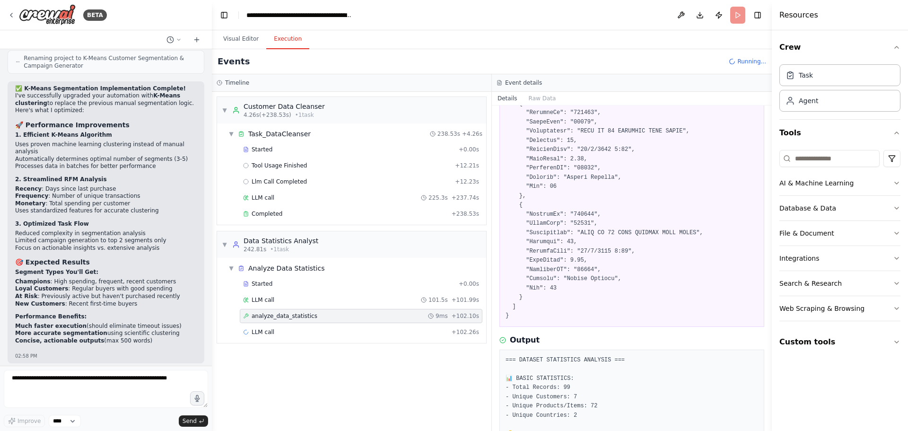
scroll to position [10152, 0]
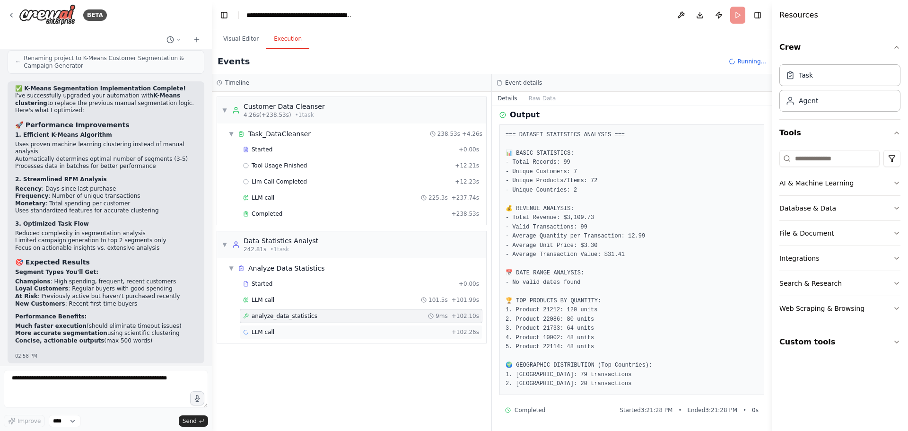
click at [289, 332] on div "LLM call + 102.26s" at bounding box center [361, 332] width 236 height 8
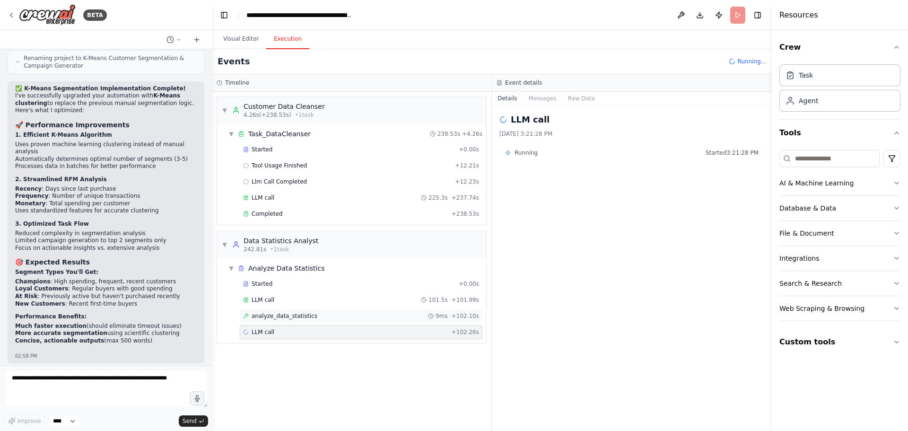
click at [320, 315] on div "analyze_data_statistics 9ms + 102.10s" at bounding box center [361, 316] width 236 height 8
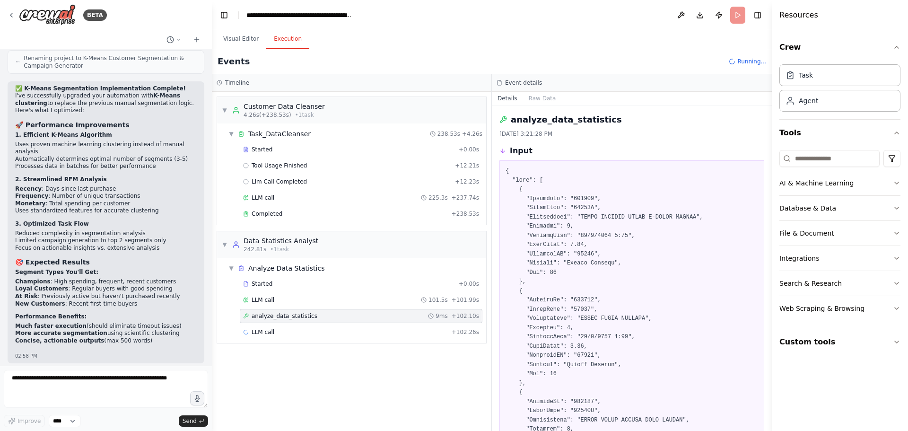
scroll to position [16, 0]
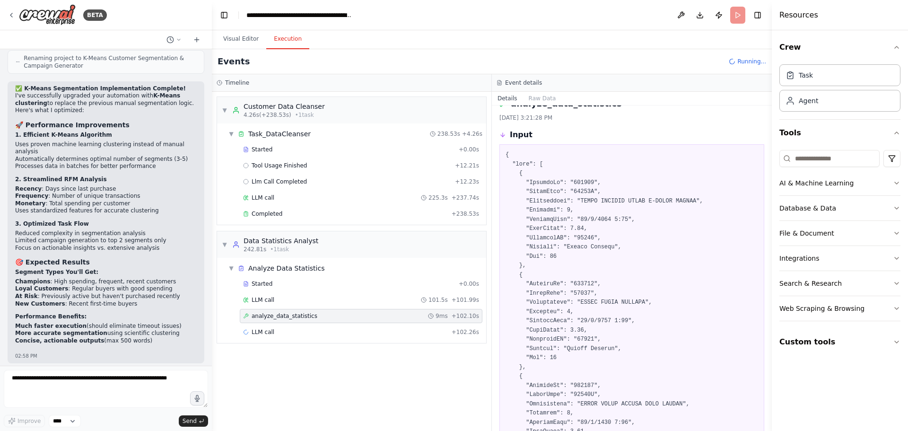
drag, startPoint x: 768, startPoint y: 115, endPoint x: 769, endPoint y: 123, distance: 7.6
click at [769, 123] on button "Toggle Sidebar" at bounding box center [772, 215] width 8 height 431
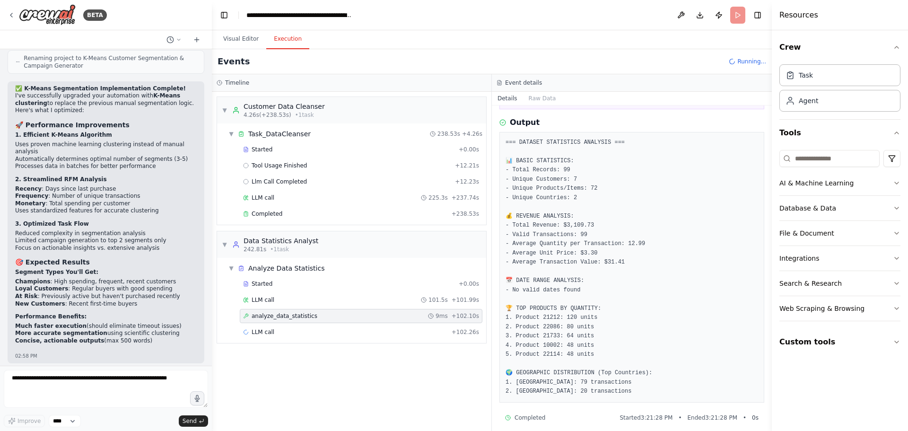
scroll to position [10152, 0]
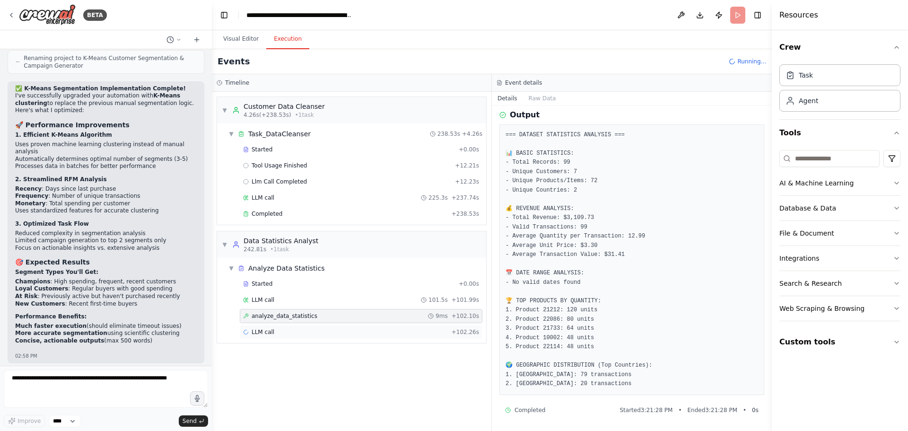
click at [471, 336] on div "LLM call + 102.26s" at bounding box center [361, 332] width 243 height 14
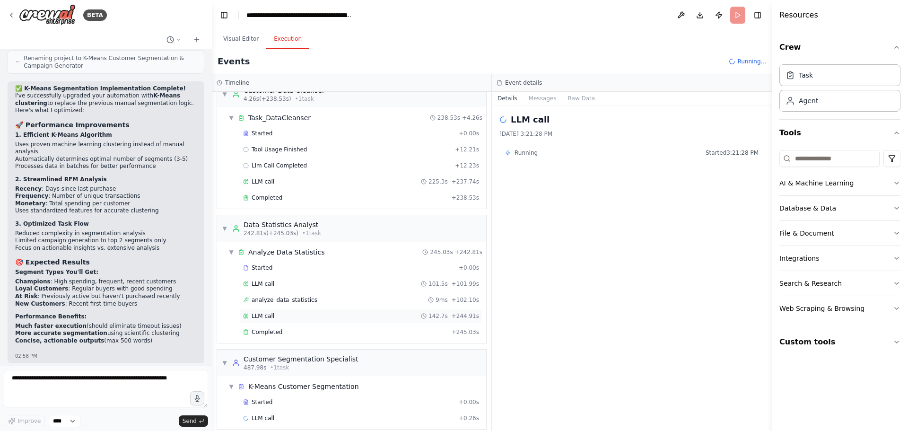
scroll to position [25, 0]
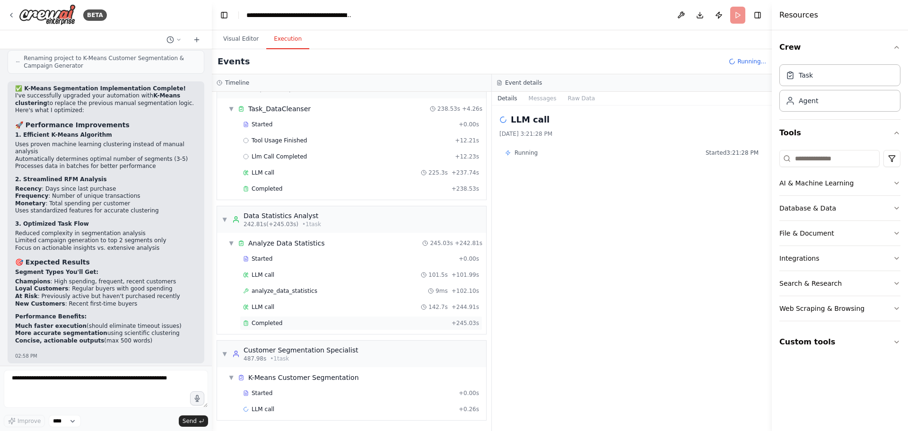
click at [281, 327] on div "Completed + 245.03s" at bounding box center [361, 323] width 243 height 14
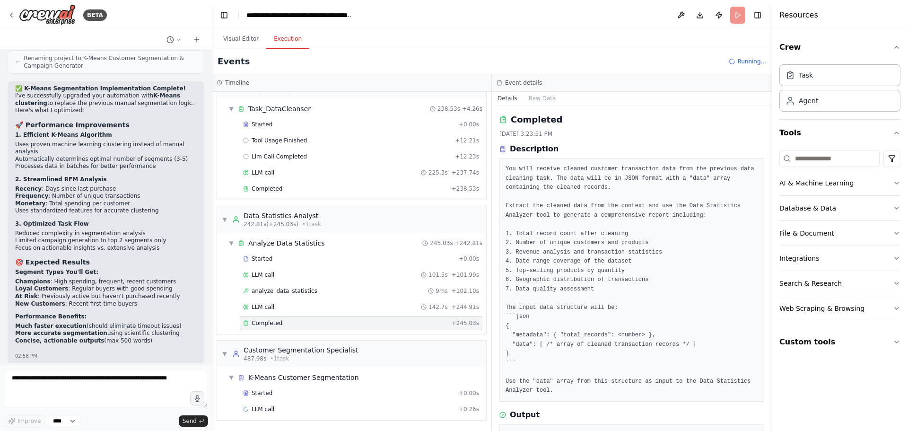
click at [280, 318] on div "Completed + 245.03s" at bounding box center [361, 323] width 243 height 14
click at [284, 306] on div "LLM call 142.7s + 244.91s" at bounding box center [361, 307] width 236 height 8
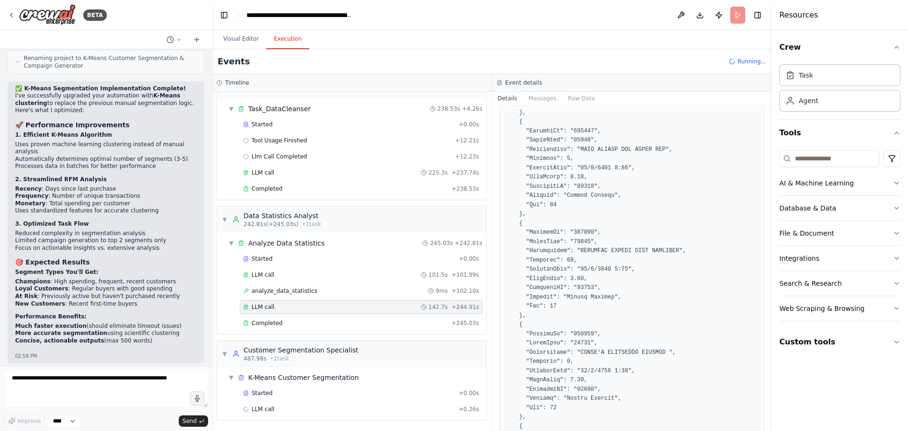
scroll to position [1466, 0]
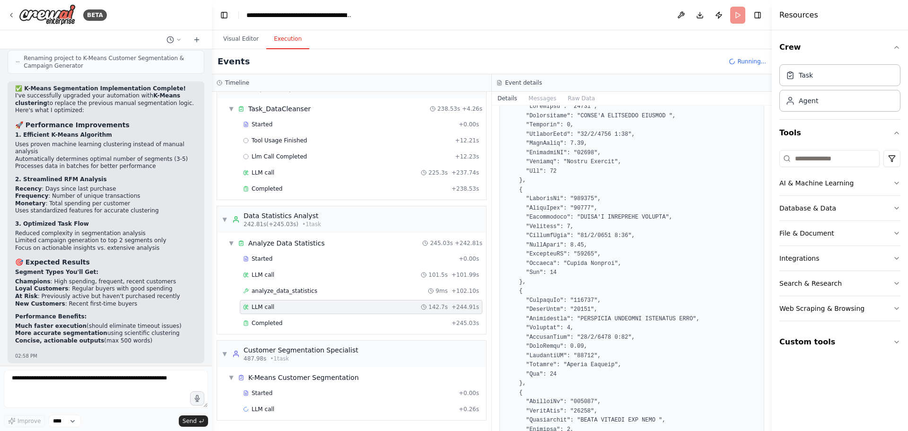
click at [769, 159] on button "Toggle Sidebar" at bounding box center [772, 215] width 8 height 431
drag, startPoint x: 769, startPoint y: 160, endPoint x: 766, endPoint y: 172, distance: 12.2
click at [766, 172] on div "BETA Hello! I'm the CrewAI assistant. What kind of automation do you want to bu…" at bounding box center [454, 215] width 908 height 431
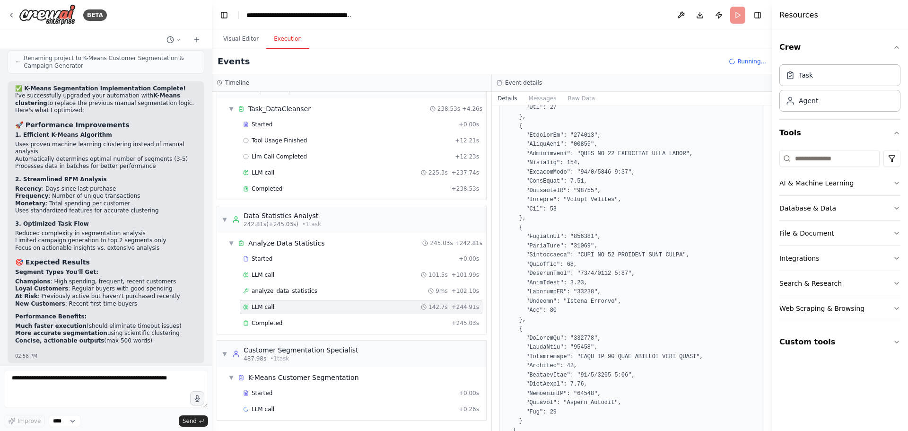
scroll to position [10218, 0]
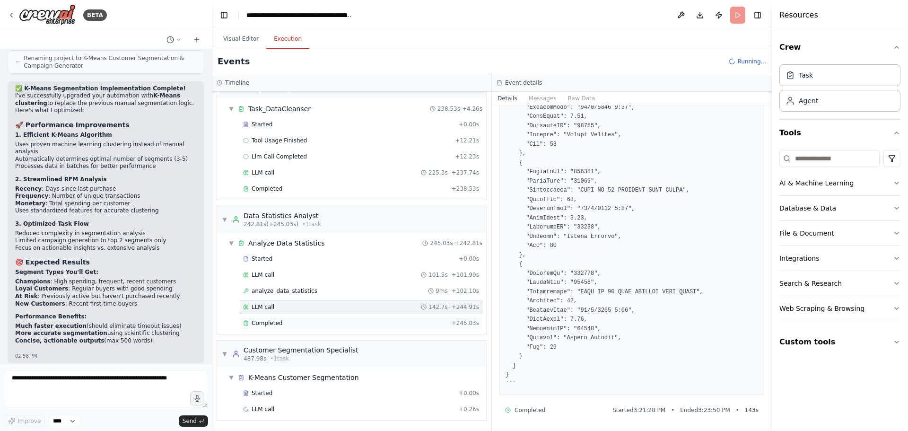
click at [284, 329] on div "Completed + 245.03s" at bounding box center [361, 323] width 243 height 14
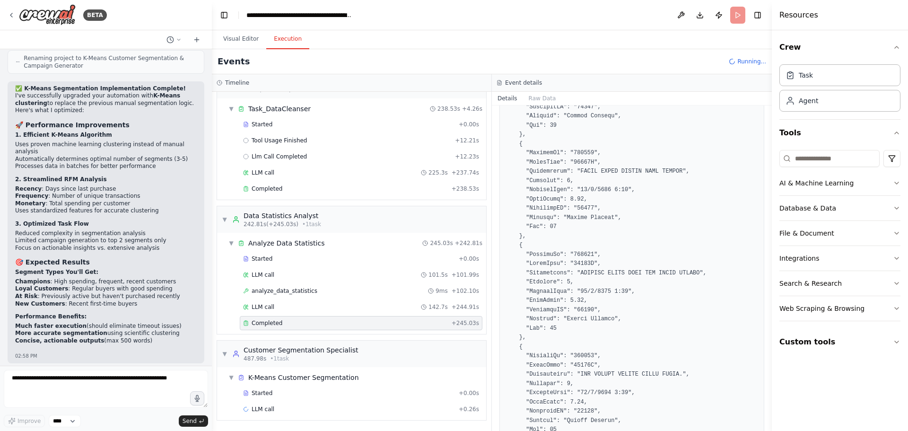
scroll to position [946, 0]
click at [770, 145] on button "Toggle Sidebar" at bounding box center [772, 215] width 8 height 431
drag, startPoint x: 769, startPoint y: 143, endPoint x: 768, endPoint y: 150, distance: 7.7
click at [768, 150] on div "BETA Hello! I'm the CrewAI assistant. What kind of automation do you want to bu…" at bounding box center [454, 215] width 908 height 431
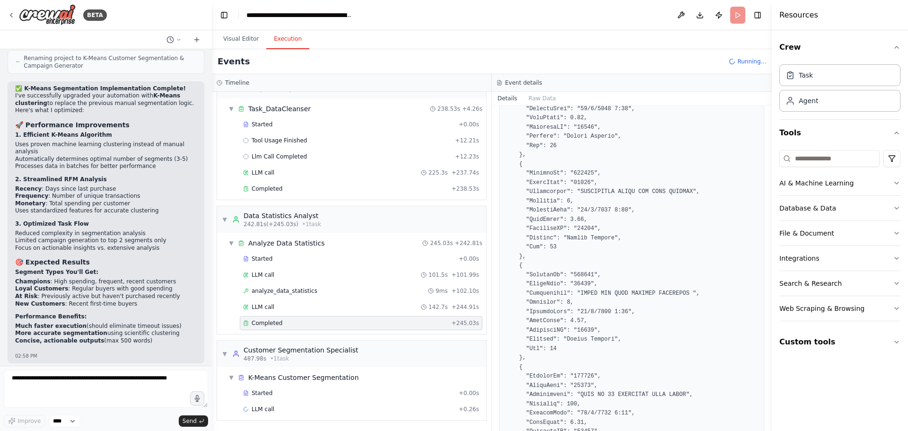
scroll to position [10150, 0]
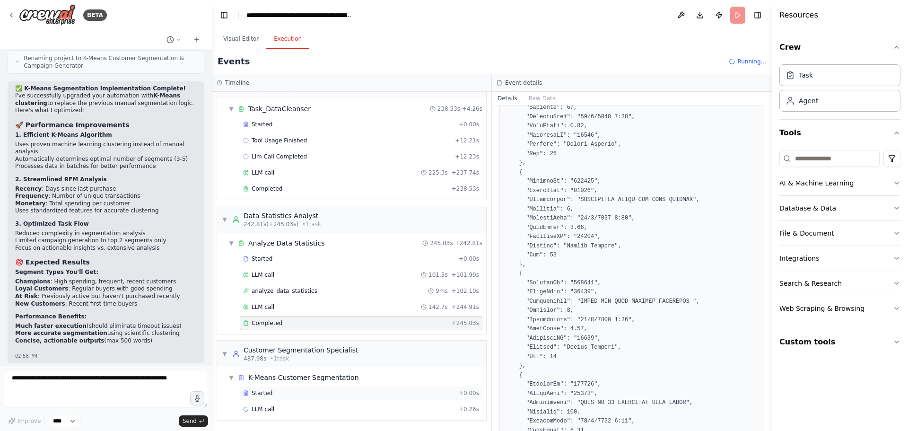
click at [308, 397] on div "Started + 0.00s" at bounding box center [361, 393] width 243 height 14
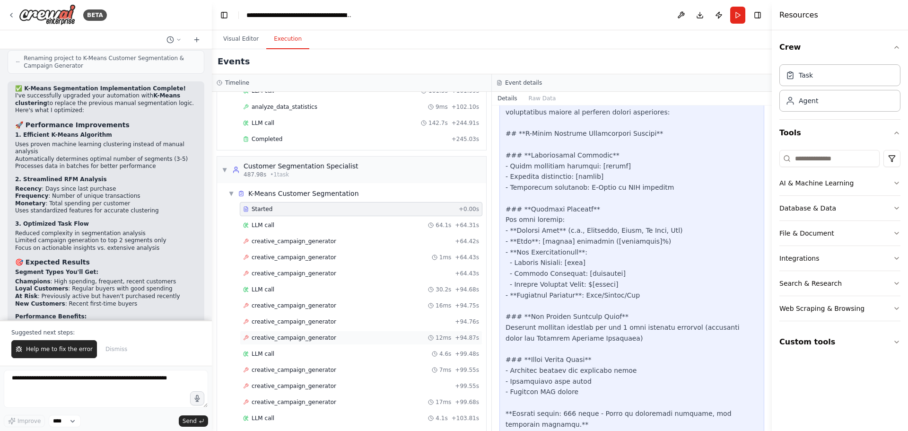
scroll to position [214, 0]
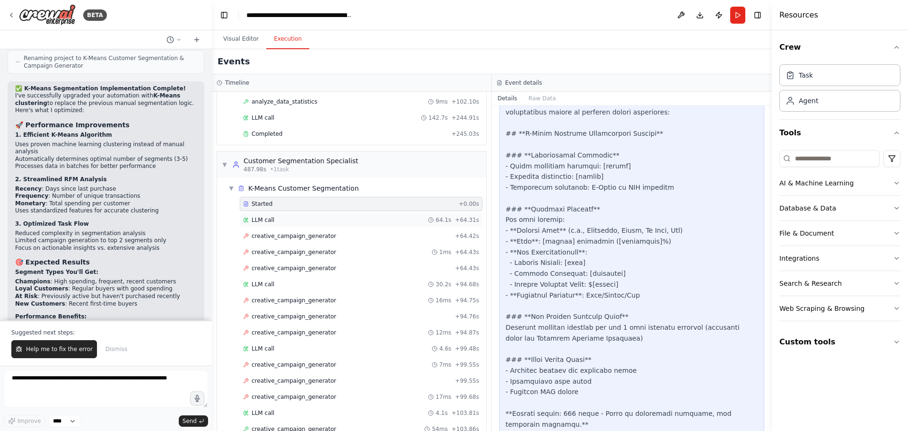
click at [276, 224] on div "LLM call 64.1s + 64.31s" at bounding box center [361, 220] width 243 height 14
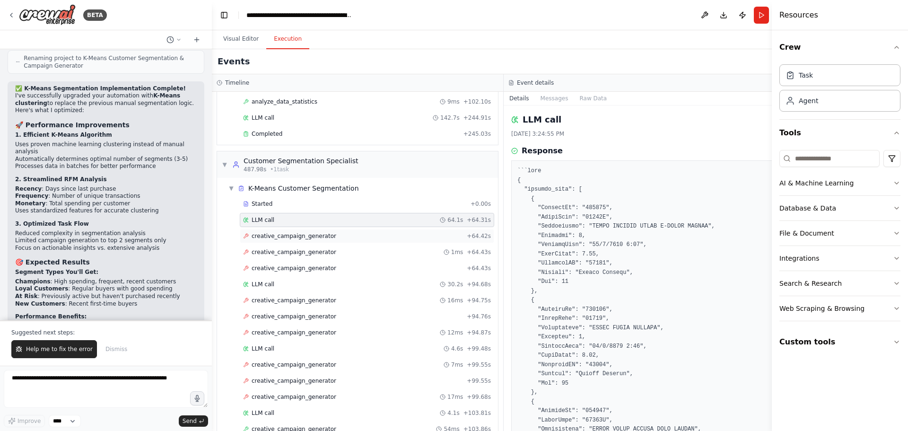
click at [258, 236] on span "creative_campaign_generator" at bounding box center [294, 236] width 85 height 8
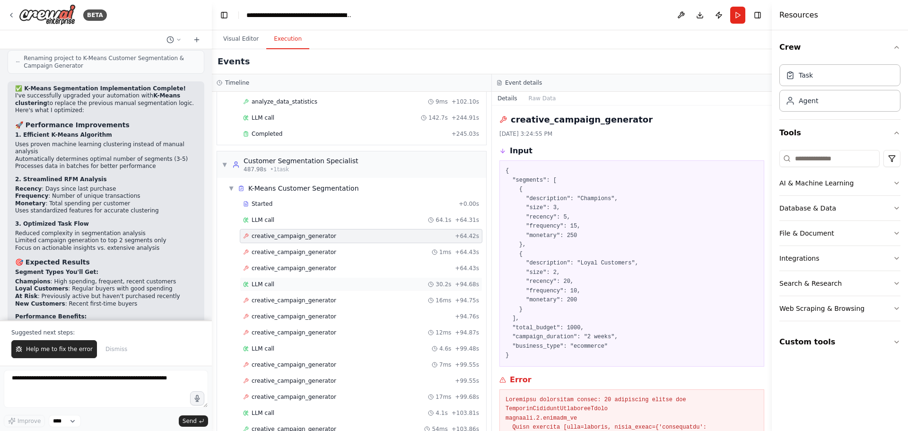
click at [259, 281] on span "LLM call" at bounding box center [263, 284] width 23 height 8
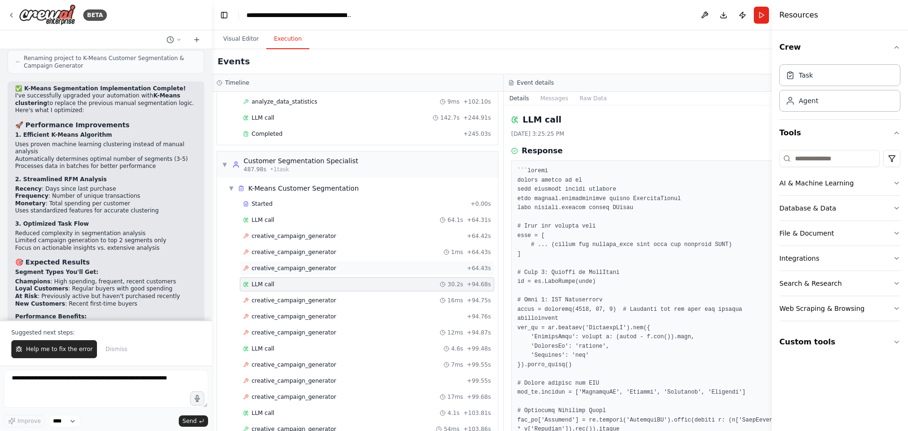
click at [276, 271] on span "creative_campaign_generator" at bounding box center [294, 268] width 85 height 8
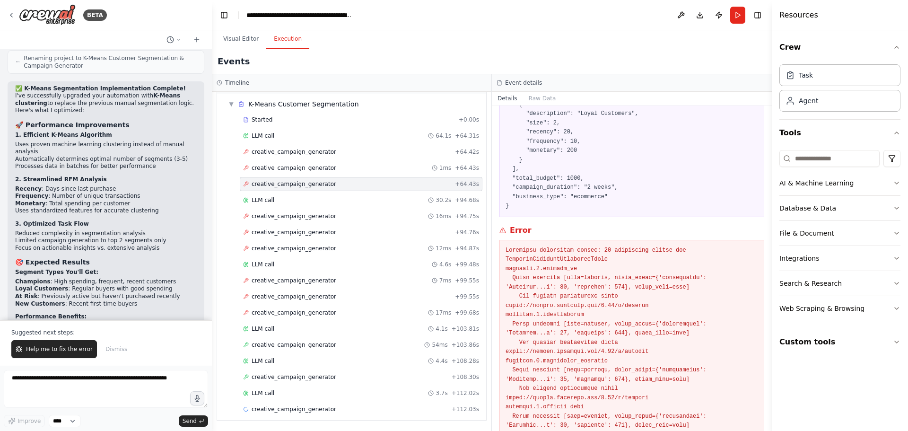
scroll to position [189, 0]
